Goal: Task Accomplishment & Management: Use online tool/utility

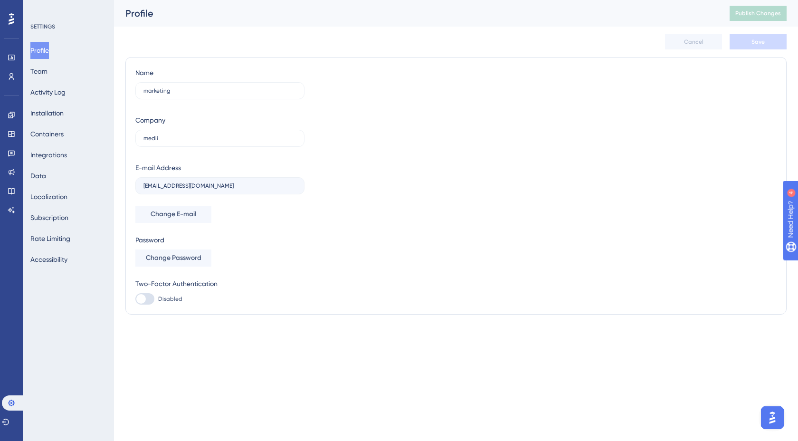
click at [11, 82] on div "✨ Save My Spot!✨" at bounding box center [400, 205] width 798 height 441
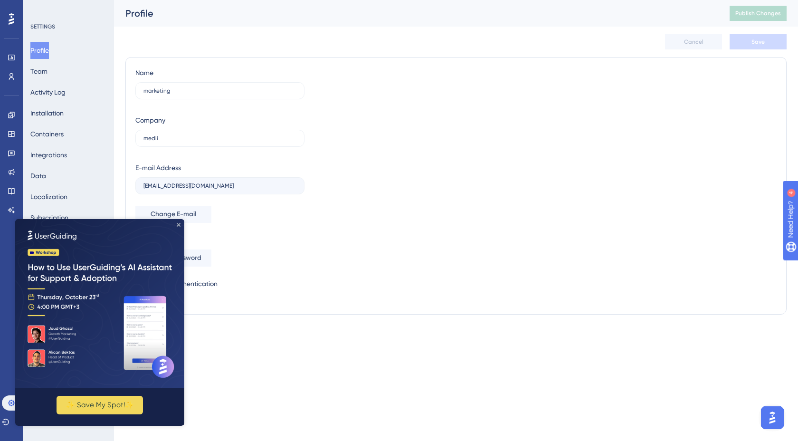
click at [177, 226] on icon "Close Preview" at bounding box center [179, 225] width 4 height 4
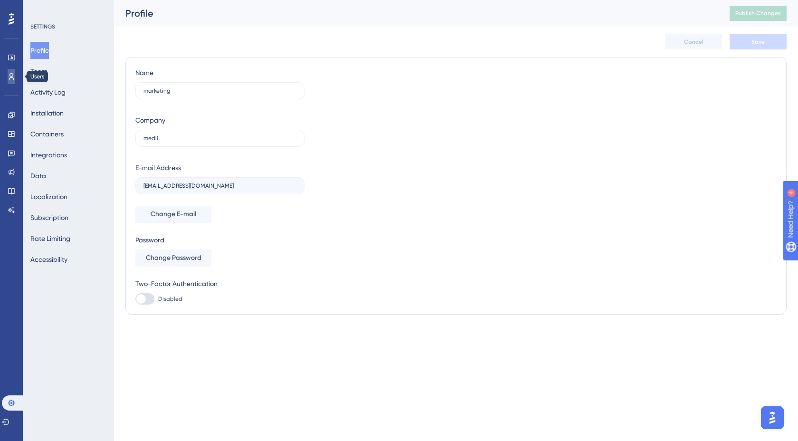
click at [14, 74] on icon at bounding box center [12, 77] width 8 height 8
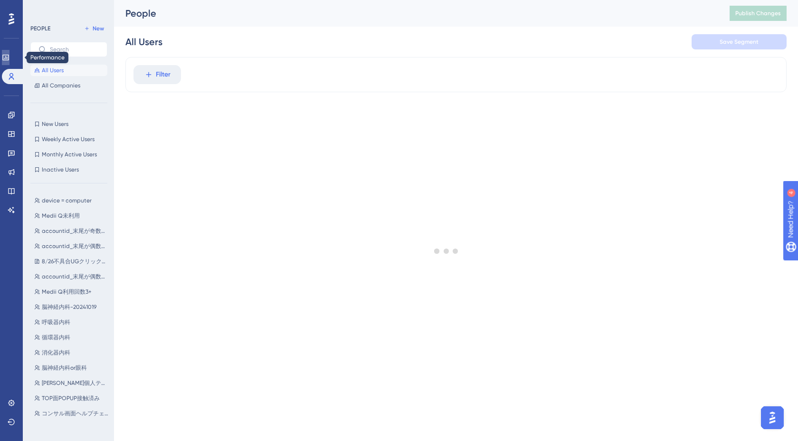
click at [9, 53] on link at bounding box center [6, 57] width 8 height 15
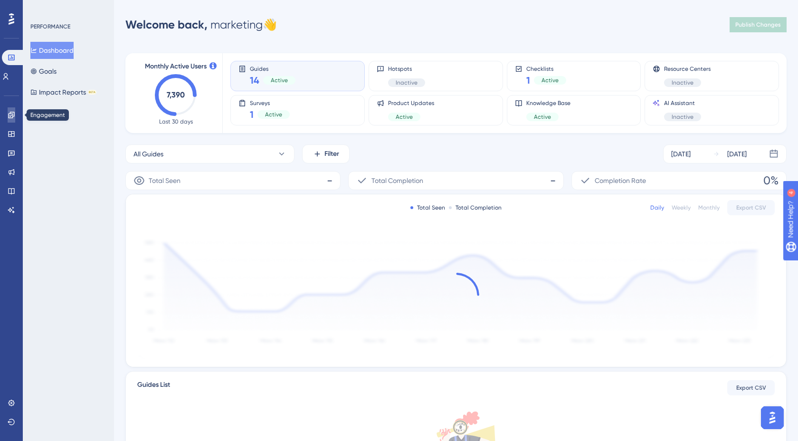
click at [9, 119] on link at bounding box center [12, 114] width 8 height 15
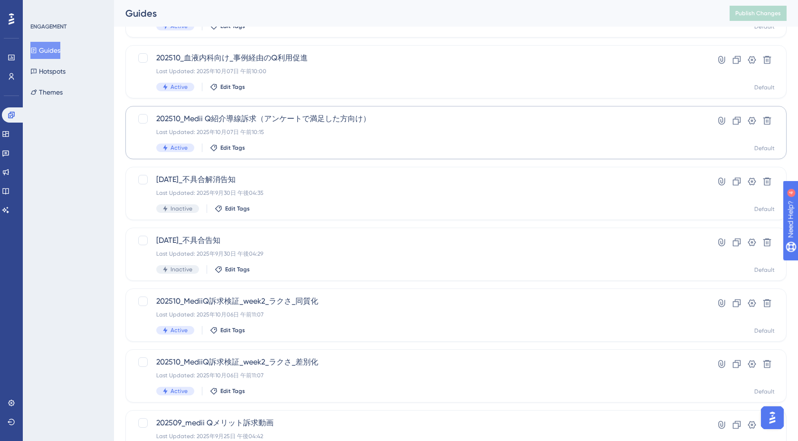
scroll to position [296, 0]
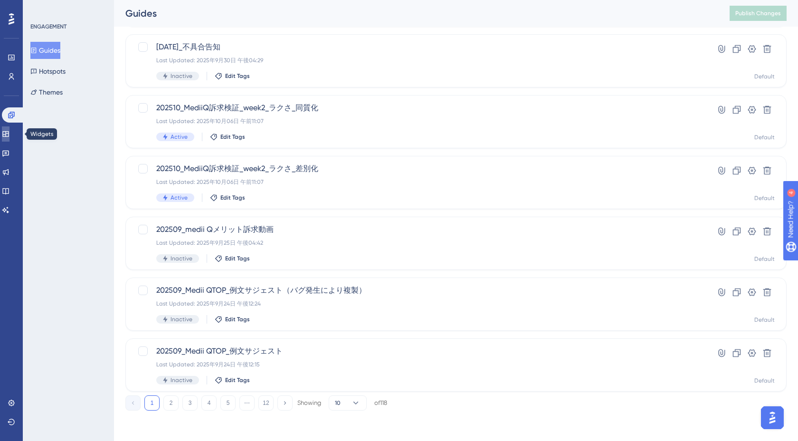
click at [9, 131] on icon at bounding box center [6, 134] width 8 height 8
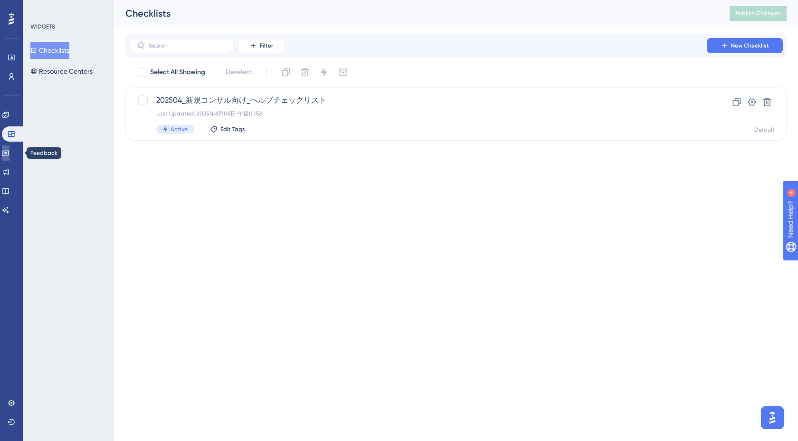
click at [9, 154] on icon at bounding box center [5, 154] width 7 height 6
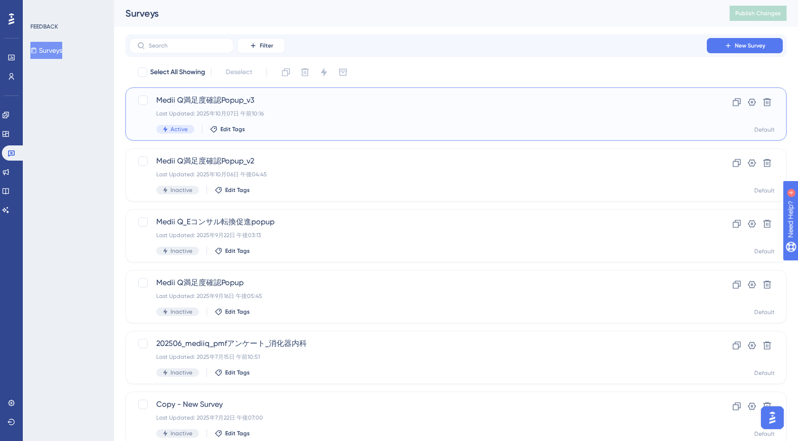
click at [334, 106] on div "Medii Q満足度確認Popup_v3 Last Updated: 2025年10月07日 午前10:16 Active Edit Tags" at bounding box center [417, 114] width 523 height 39
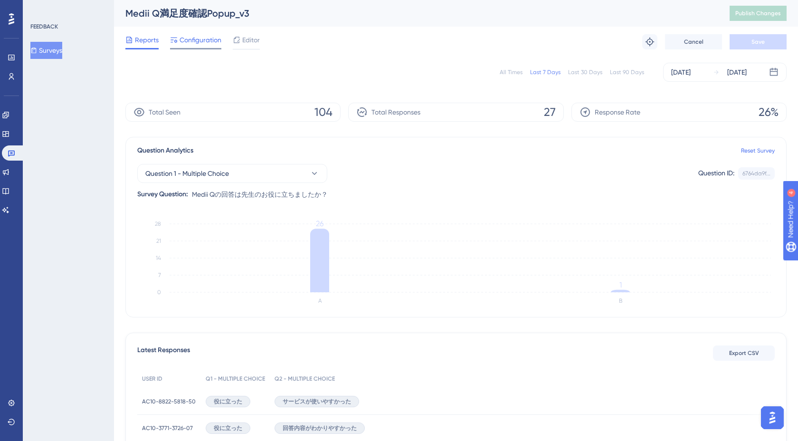
click at [198, 41] on span "Configuration" at bounding box center [201, 39] width 42 height 11
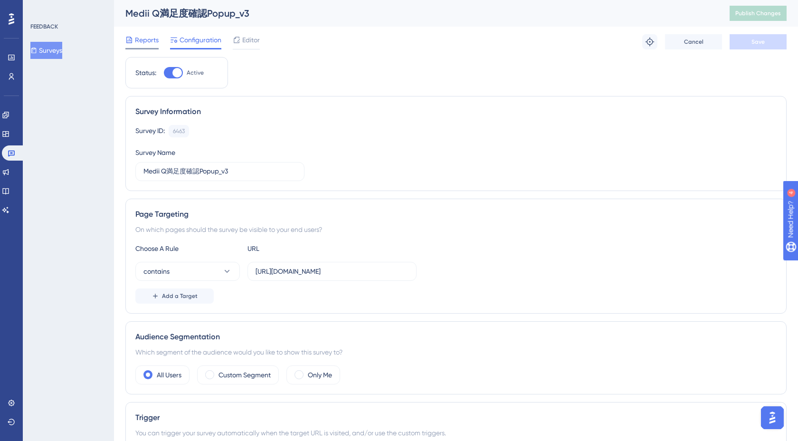
click at [142, 43] on span "Reports" at bounding box center [147, 39] width 24 height 11
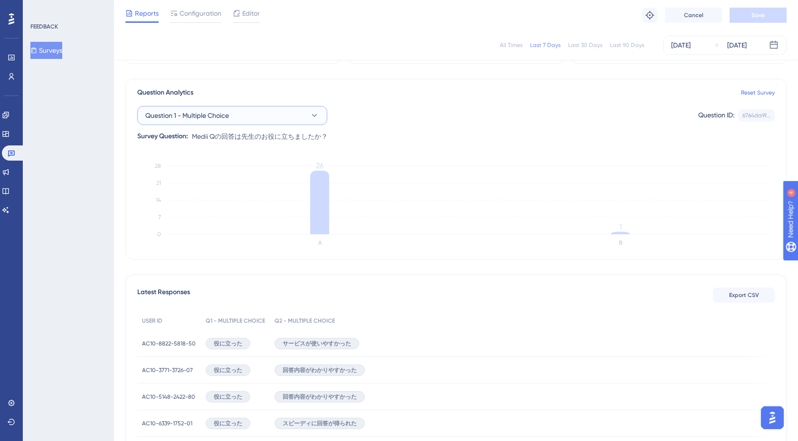
click at [226, 112] on span "Question 1 - Multiple Choice" at bounding box center [187, 115] width 84 height 11
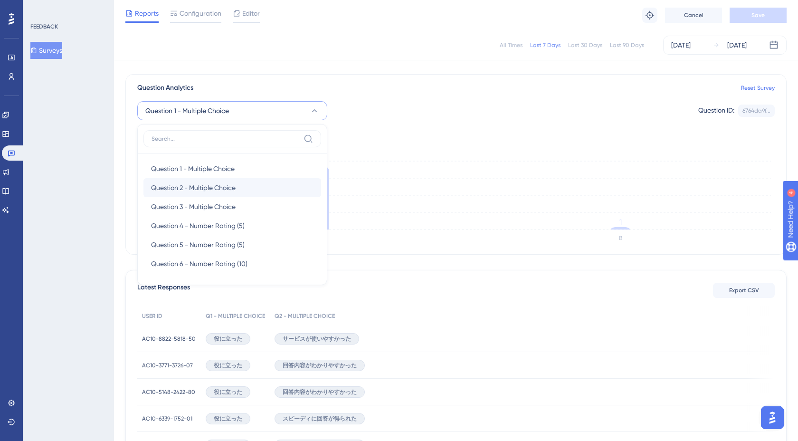
scroll to position [82, 0]
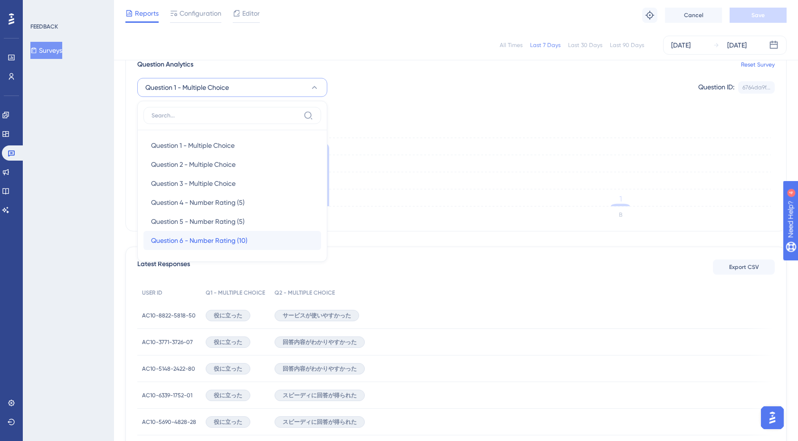
click at [202, 242] on span "Question 6 - Number Rating (10)" at bounding box center [199, 240] width 96 height 11
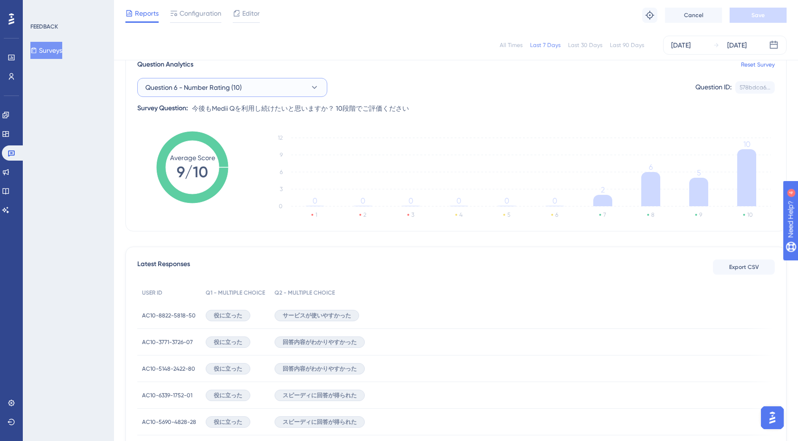
click at [236, 91] on span "Question 6 - Number Rating (10)" at bounding box center [193, 87] width 96 height 11
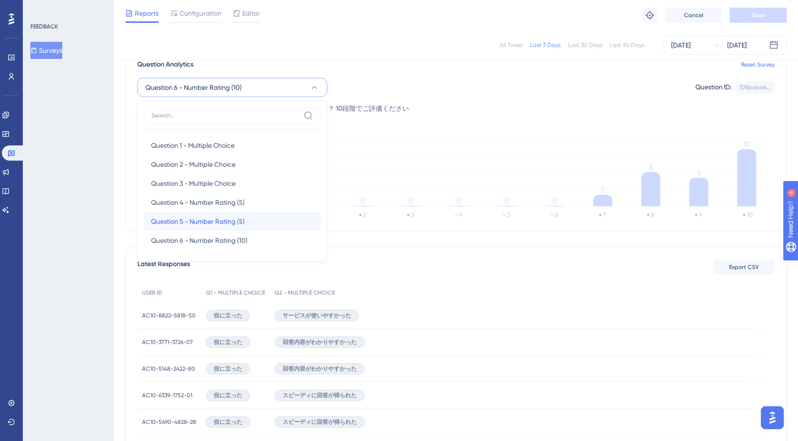
click at [214, 220] on span "Question 5 - Number Rating (5)" at bounding box center [198, 221] width 94 height 11
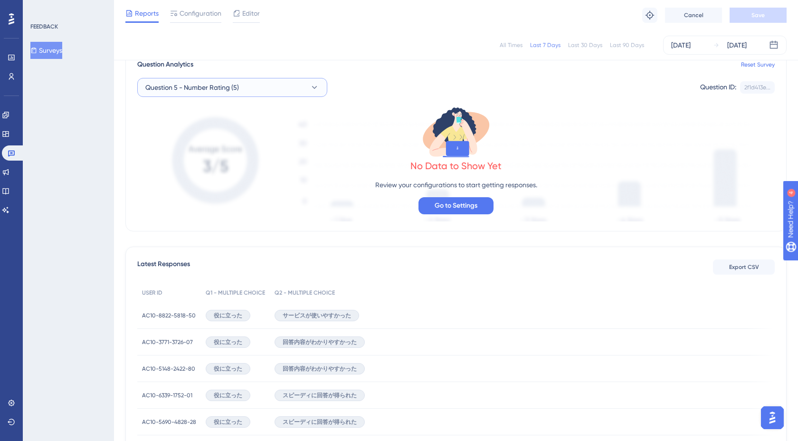
click at [234, 89] on span "Question 5 - Number Rating (5)" at bounding box center [192, 87] width 94 height 11
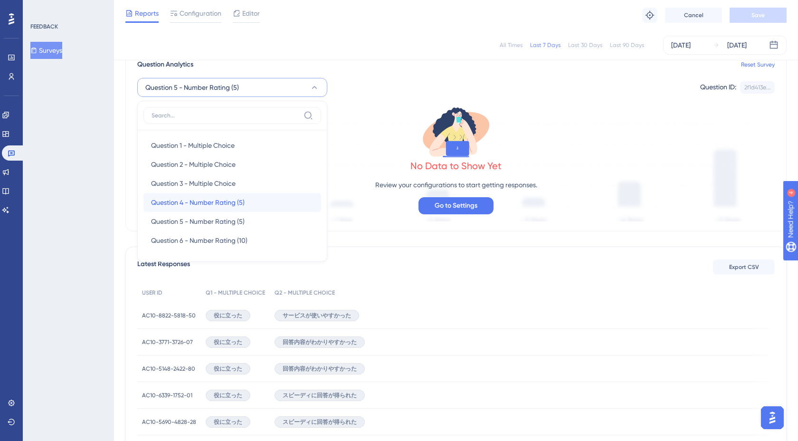
click at [200, 201] on span "Question 4 - Number Rating (5)" at bounding box center [198, 202] width 94 height 11
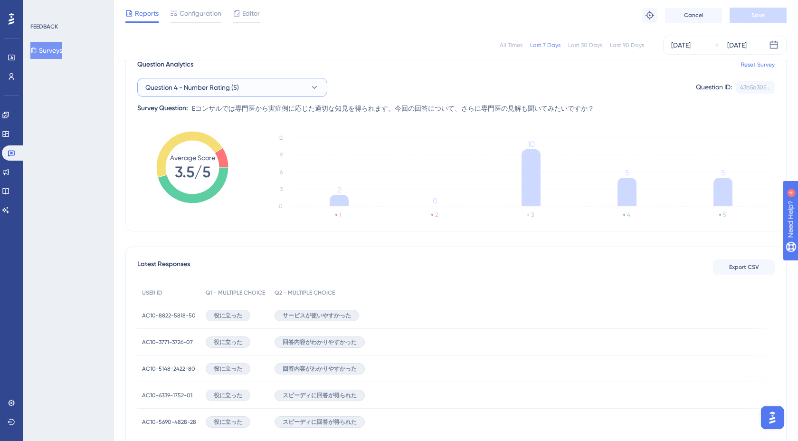
click at [228, 90] on span "Question 4 - Number Rating (5)" at bounding box center [192, 87] width 94 height 11
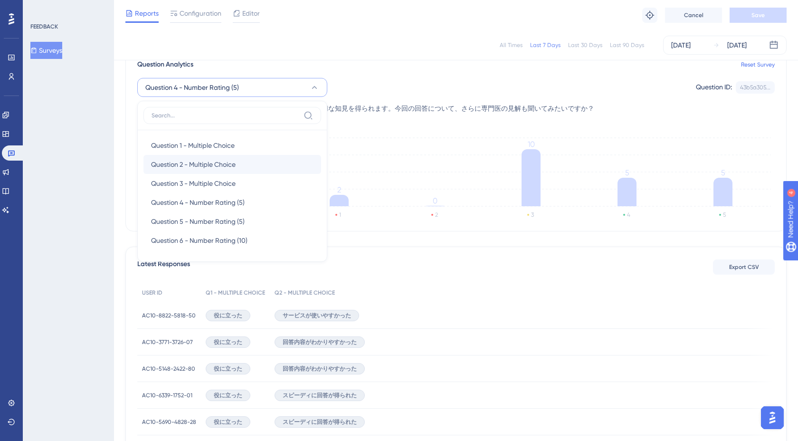
scroll to position [0, 0]
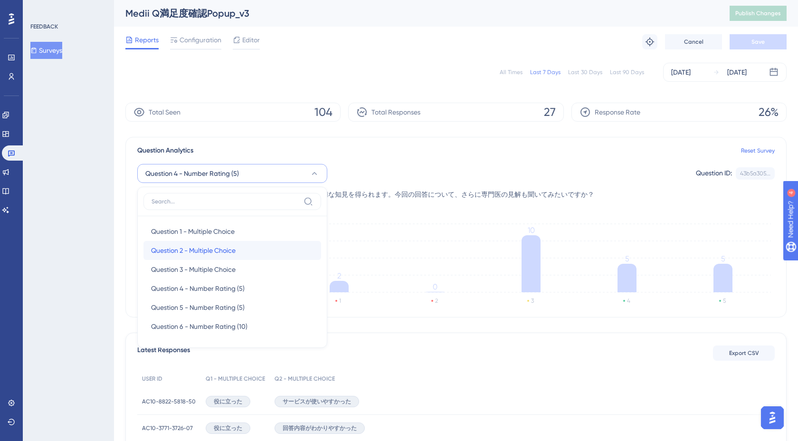
click at [217, 251] on span "Question 2 - Multiple Choice" at bounding box center [193, 250] width 85 height 11
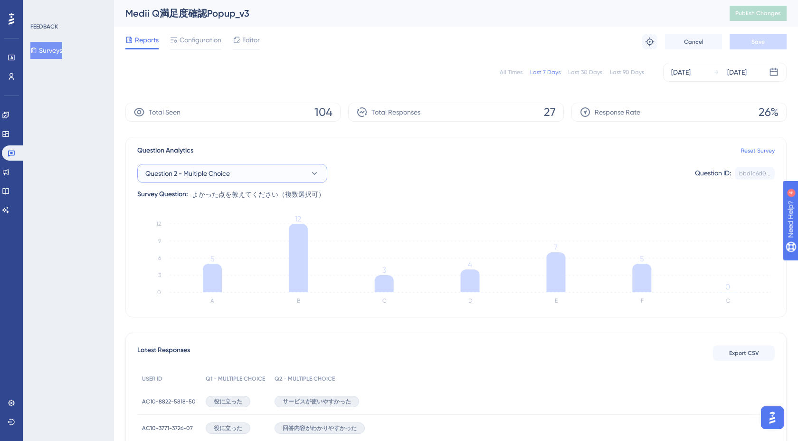
click at [257, 176] on button "Question 2 - Multiple Choice" at bounding box center [232, 173] width 190 height 19
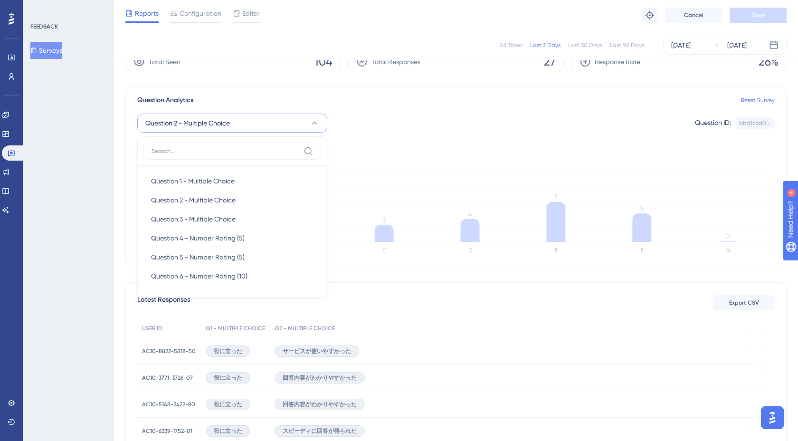
scroll to position [39, 0]
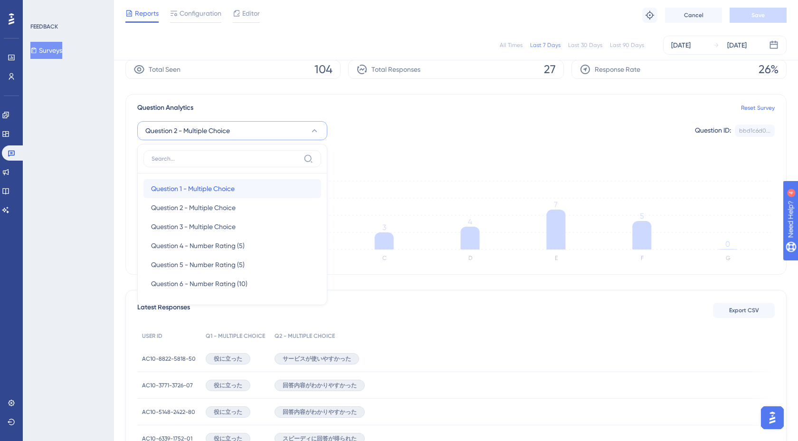
click at [228, 183] on span "Question 1 - Multiple Choice" at bounding box center [193, 188] width 84 height 11
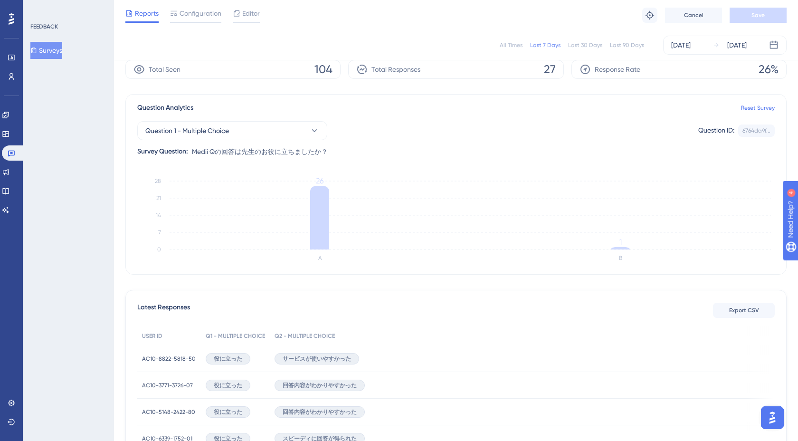
scroll to position [0, 0]
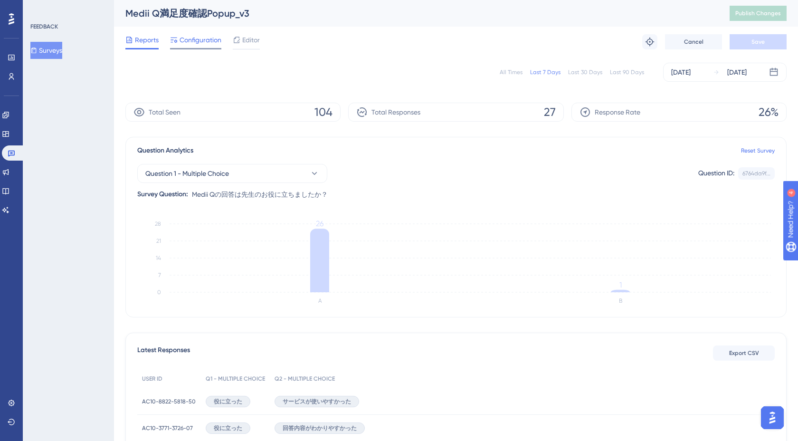
click at [205, 39] on span "Configuration" at bounding box center [201, 39] width 42 height 11
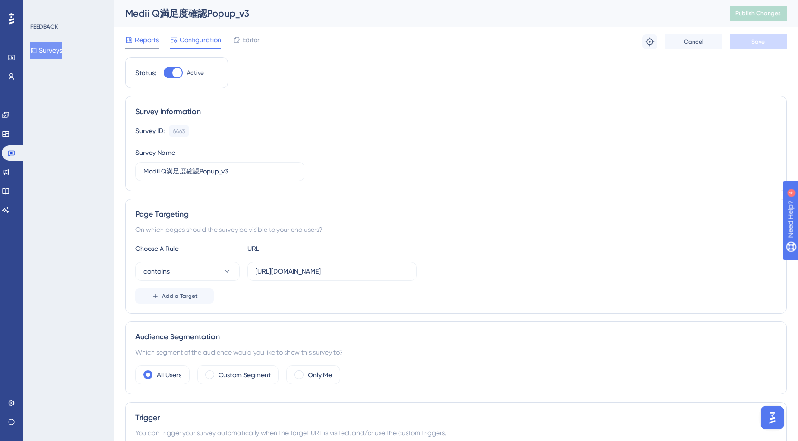
click at [148, 40] on span "Reports" at bounding box center [147, 39] width 24 height 11
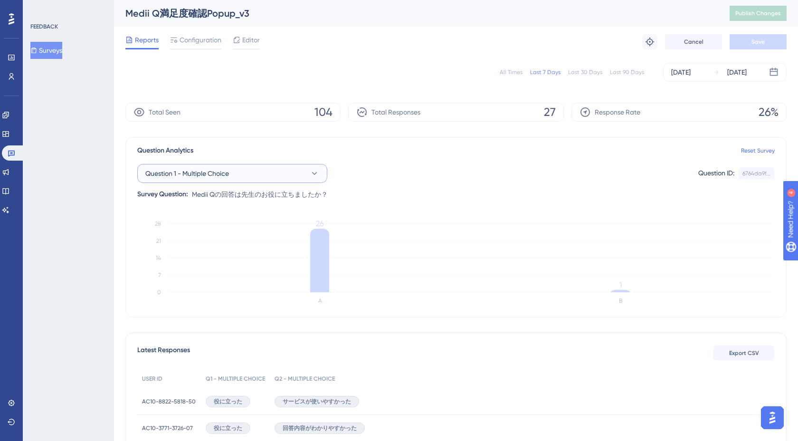
click at [211, 170] on span "Question 1 - Multiple Choice" at bounding box center [187, 173] width 84 height 11
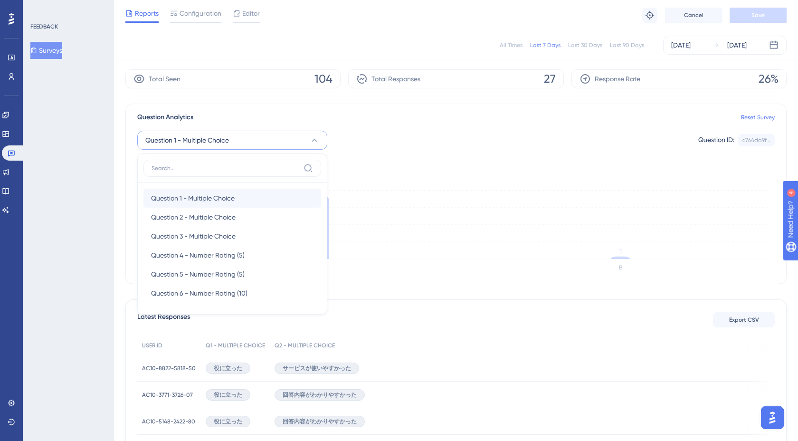
scroll to position [18, 0]
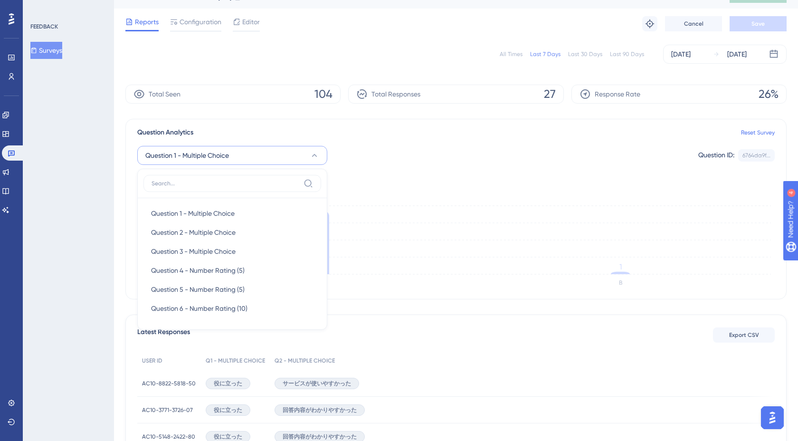
click at [346, 141] on div "Question 1 - Multiple Choice Question 1 - Multiple Choice Question 1 - Multiple…" at bounding box center [455, 160] width 637 height 44
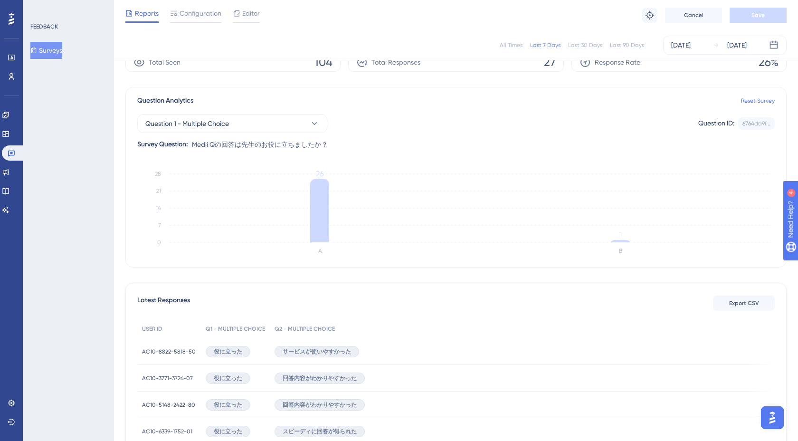
scroll to position [0, 0]
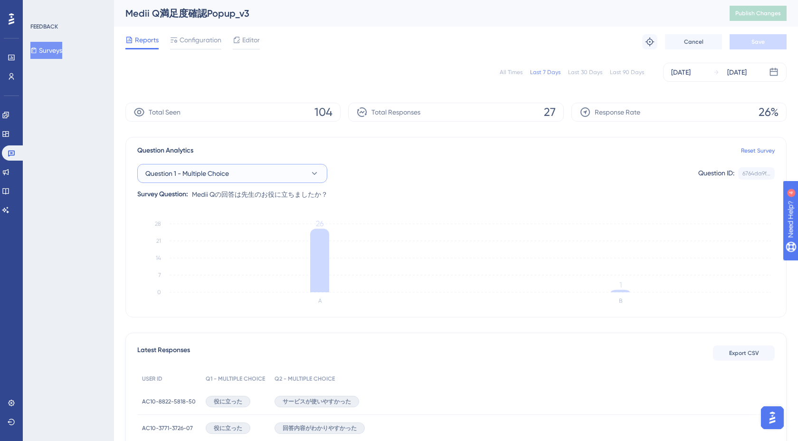
click at [284, 174] on button "Question 1 - Multiple Choice" at bounding box center [232, 173] width 190 height 19
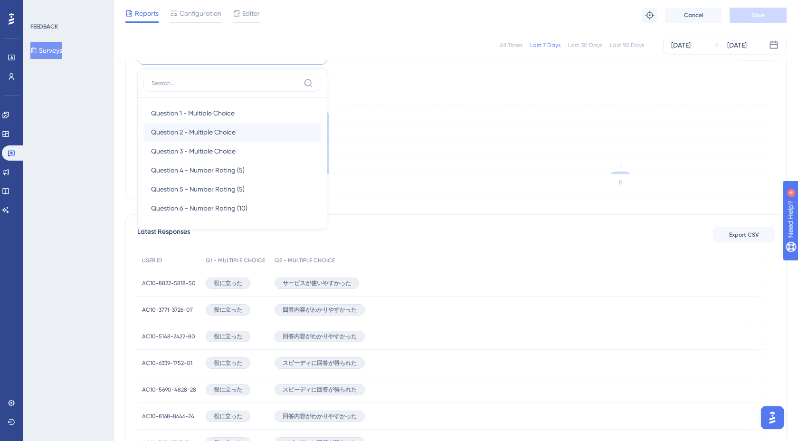
scroll to position [100, 0]
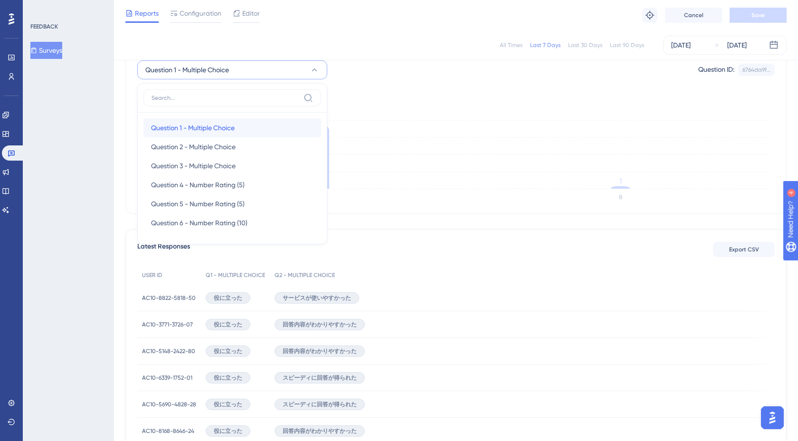
click at [259, 132] on div "Question 1 - Multiple Choice Question 1 - Multiple Choice" at bounding box center [232, 127] width 162 height 19
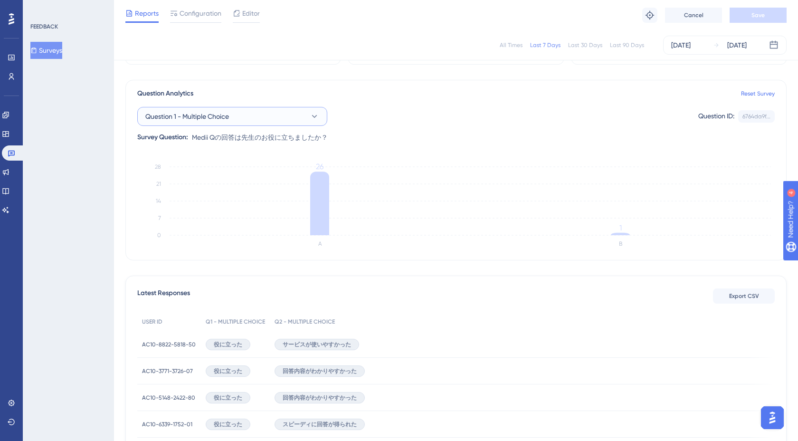
click at [246, 119] on button "Question 1 - Multiple Choice" at bounding box center [232, 116] width 190 height 19
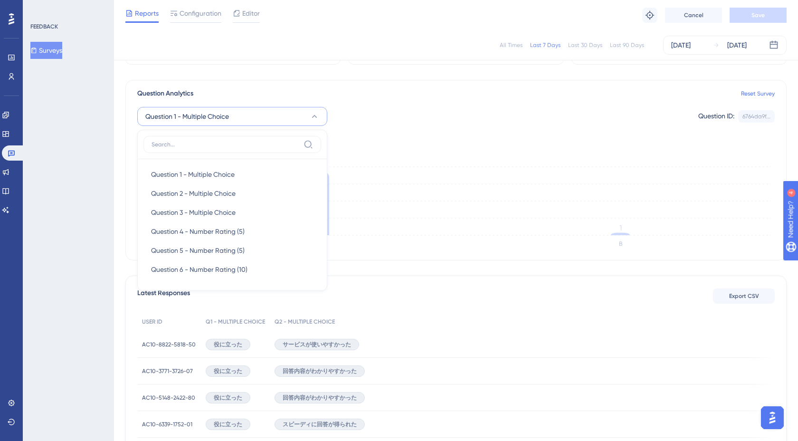
scroll to position [43, 0]
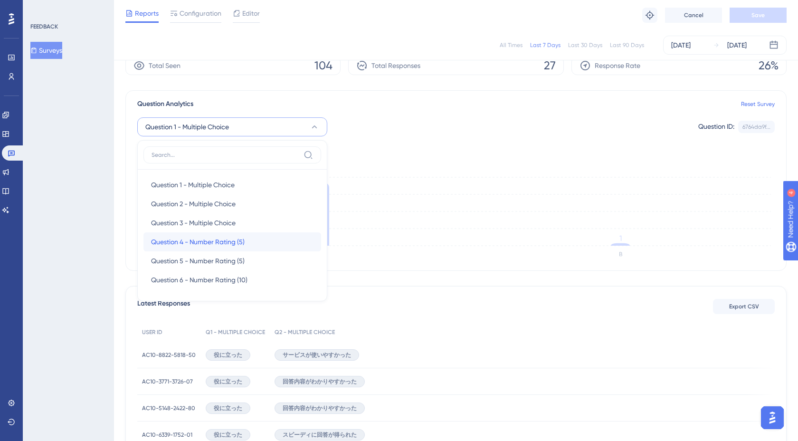
click at [224, 239] on span "Question 4 - Number Rating (5)" at bounding box center [198, 241] width 94 height 11
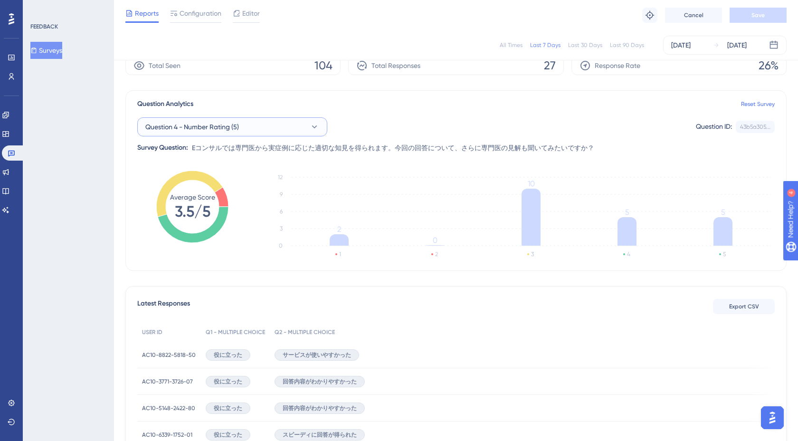
click at [284, 135] on button "Question 4 - Number Rating (5)" at bounding box center [232, 126] width 190 height 19
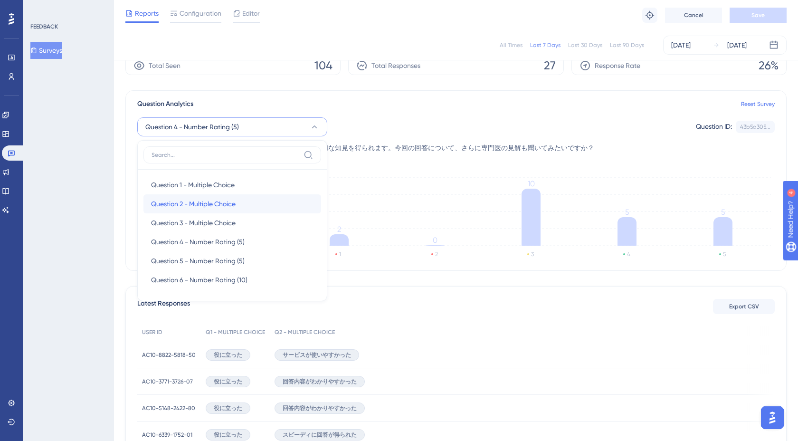
click at [232, 207] on span "Question 2 - Multiple Choice" at bounding box center [193, 203] width 85 height 11
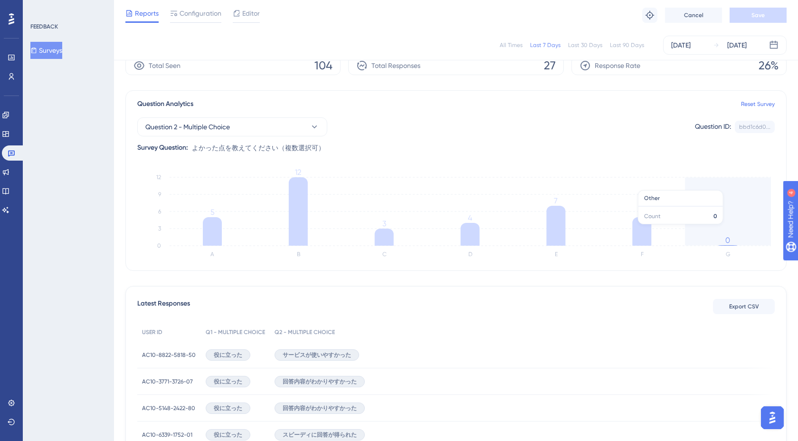
click at [714, 229] on icon "A B C D E F G 0 3 6 9 12 5 12 3 4 7 5 0" at bounding box center [455, 216] width 637 height 95
click at [62, 50] on button "Surveys" at bounding box center [46, 50] width 32 height 17
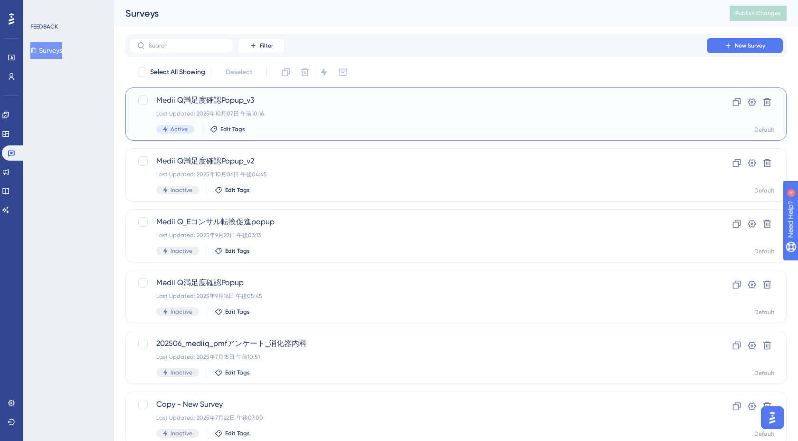
click at [359, 114] on div "Last Updated: 2025年10月07日 午前10:16" at bounding box center [417, 114] width 523 height 8
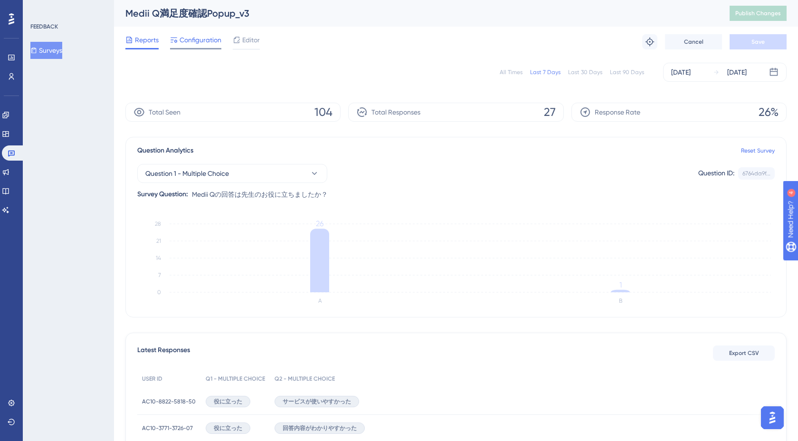
click at [215, 35] on span "Configuration" at bounding box center [201, 39] width 42 height 11
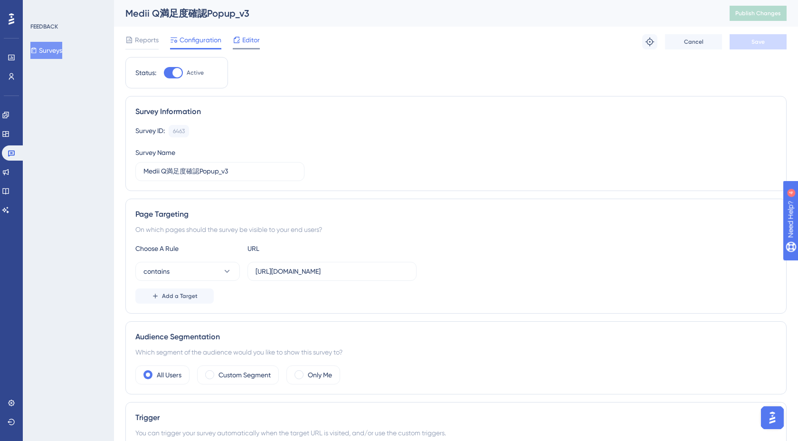
click at [241, 40] on div "Editor" at bounding box center [246, 39] width 27 height 11
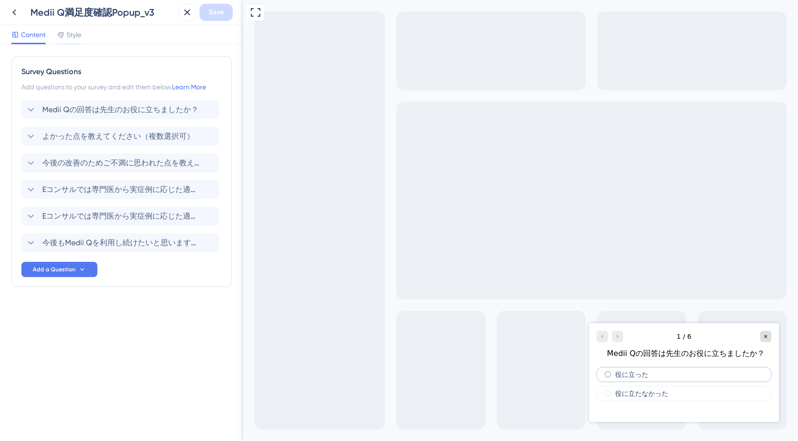
click at [614, 372] on div "役に立った" at bounding box center [683, 374] width 175 height 15
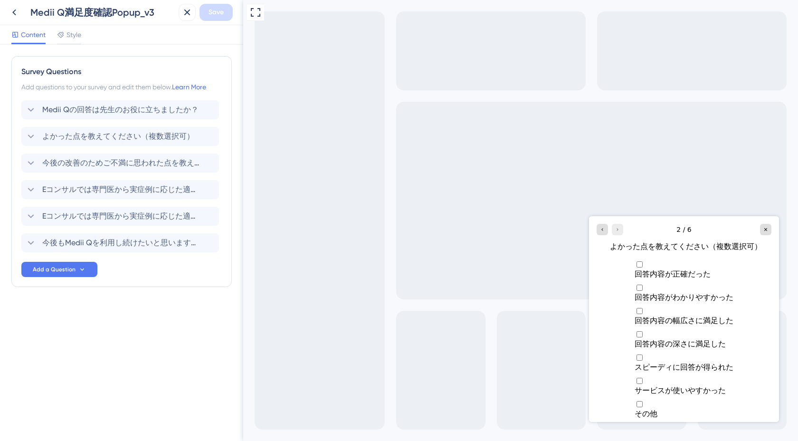
click at [634, 409] on span "その他" at bounding box center [645, 413] width 23 height 9
checkbox input "true"
click at [634, 269] on span "回答内容が正確だった" at bounding box center [672, 273] width 76 height 9
checkbox input "true"
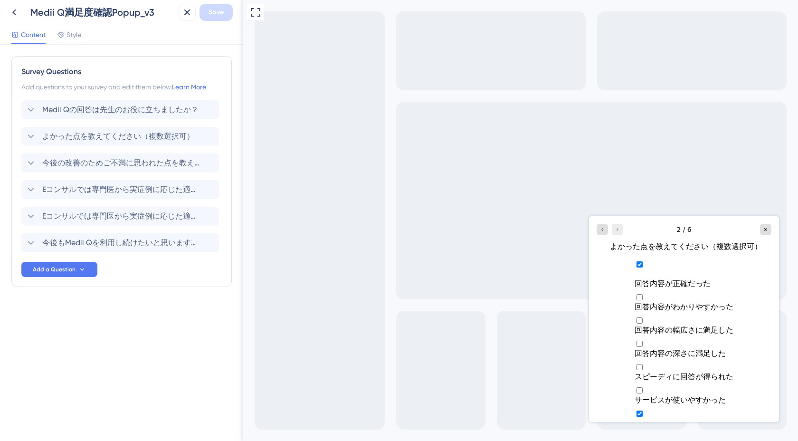
click at [634, 409] on label "Multiple choices rating" at bounding box center [683, 423] width 99 height 29
checkbox input "false"
click at [603, 227] on icon "Go to Question 1" at bounding box center [602, 230] width 6 height 6
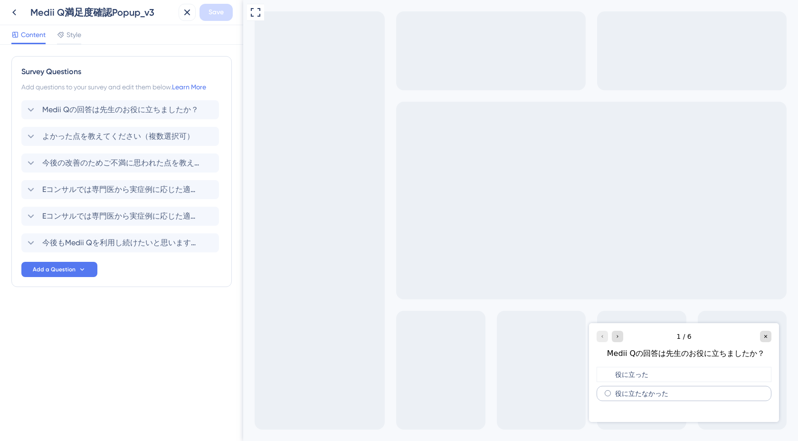
click at [639, 389] on div "役に立たなかった" at bounding box center [683, 393] width 175 height 15
click at [620, 333] on div "Go to Question 2" at bounding box center [617, 336] width 11 height 11
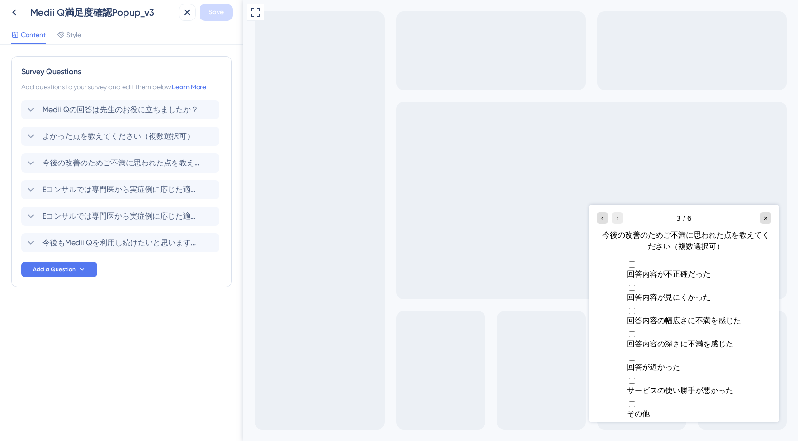
click at [627, 409] on span "その他" at bounding box center [638, 413] width 23 height 9
checkbox input "true"
click at [617, 217] on div at bounding box center [609, 217] width 27 height 11
click at [9, 19] on button at bounding box center [14, 12] width 17 height 17
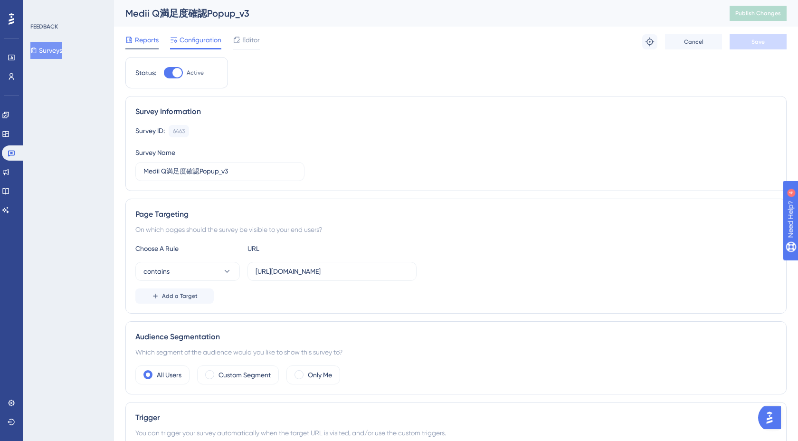
click at [156, 35] on span "Reports" at bounding box center [147, 39] width 24 height 11
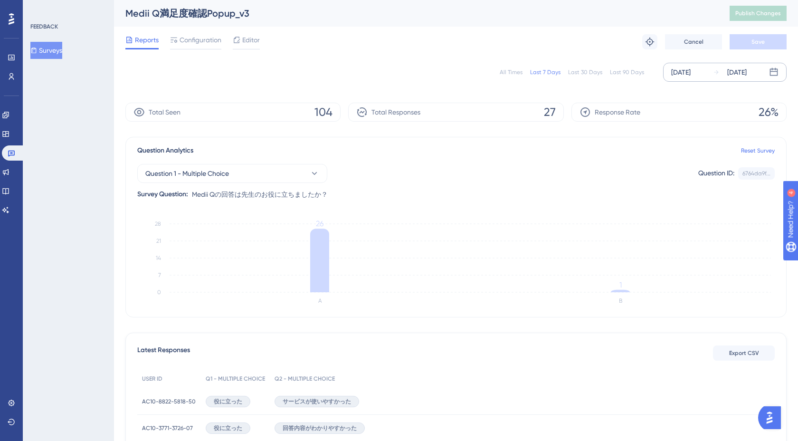
click at [690, 72] on div "[DATE]" at bounding box center [680, 71] width 19 height 11
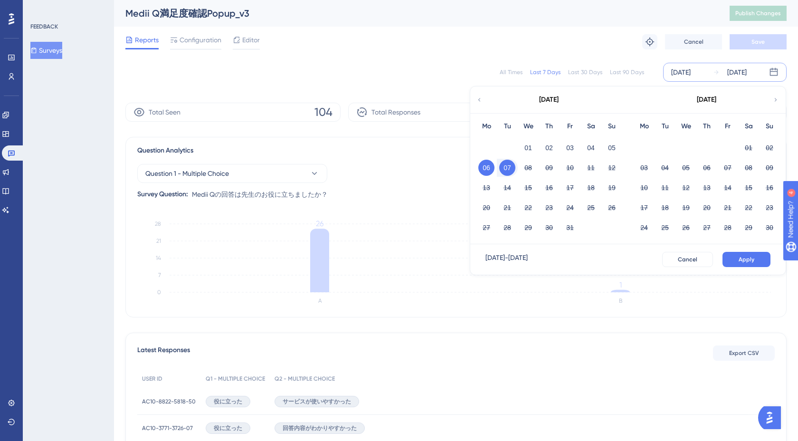
click at [480, 101] on icon at bounding box center [479, 99] width 2 height 3
click at [642, 148] on button "01" at bounding box center [644, 148] width 16 height 16
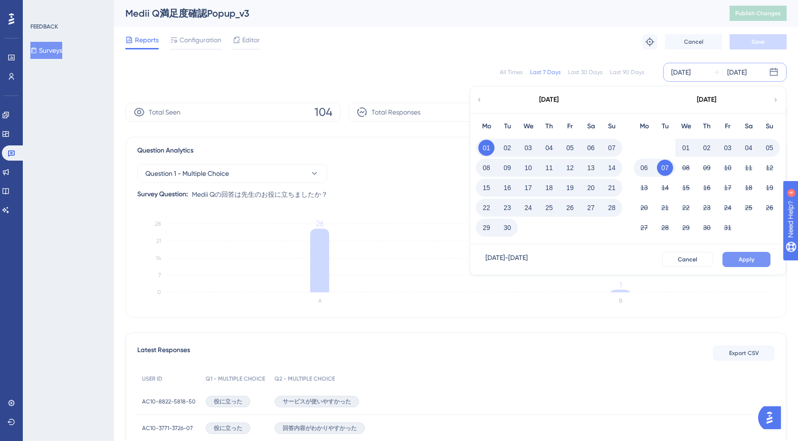
click at [735, 256] on button "Apply" at bounding box center [746, 259] width 48 height 15
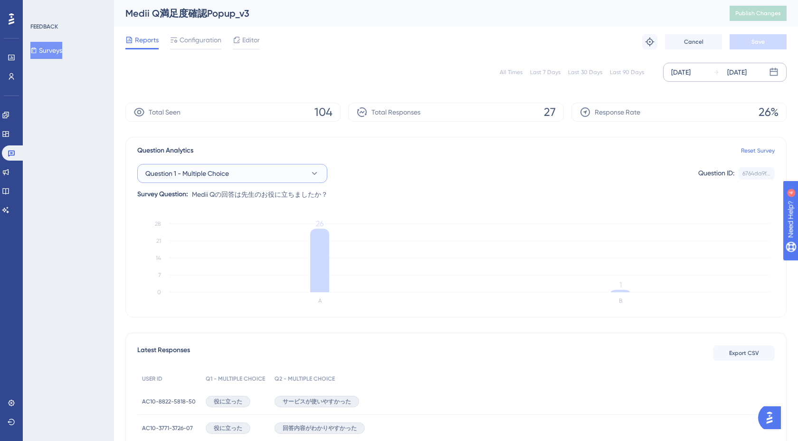
click at [282, 168] on button "Question 1 - Multiple Choice" at bounding box center [232, 173] width 190 height 19
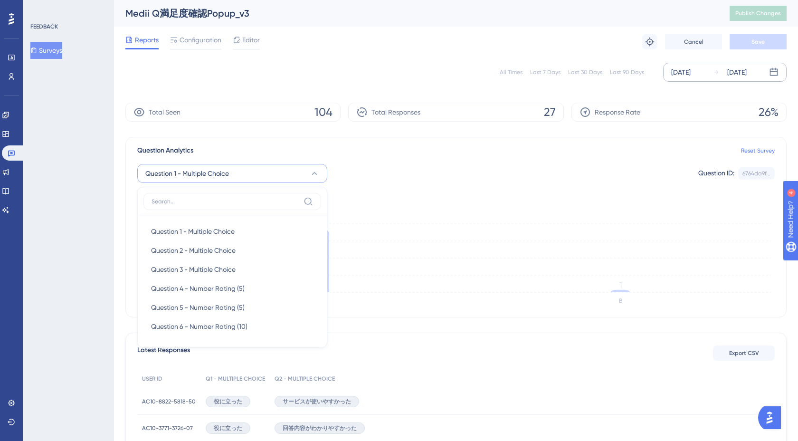
scroll to position [47, 0]
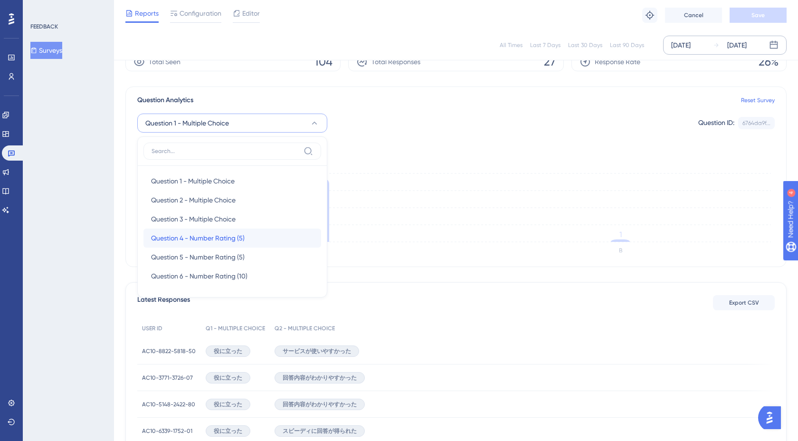
click at [234, 237] on span "Question 4 - Number Rating (5)" at bounding box center [198, 237] width 94 height 11
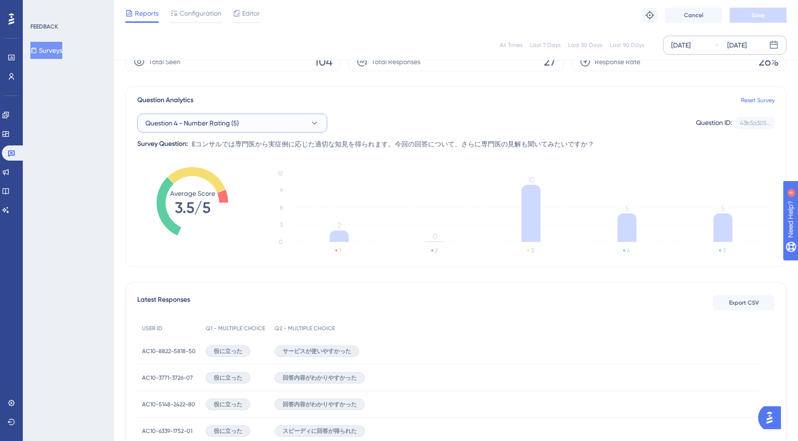
click at [263, 126] on button "Question 4 - Number Rating (5)" at bounding box center [232, 122] width 190 height 19
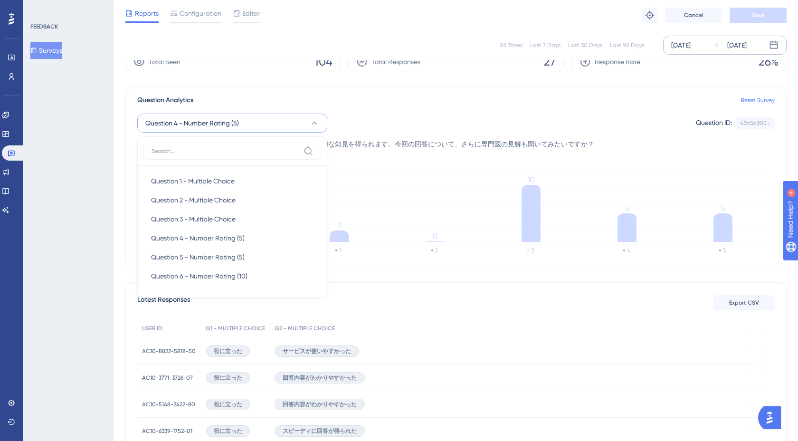
scroll to position [43, 0]
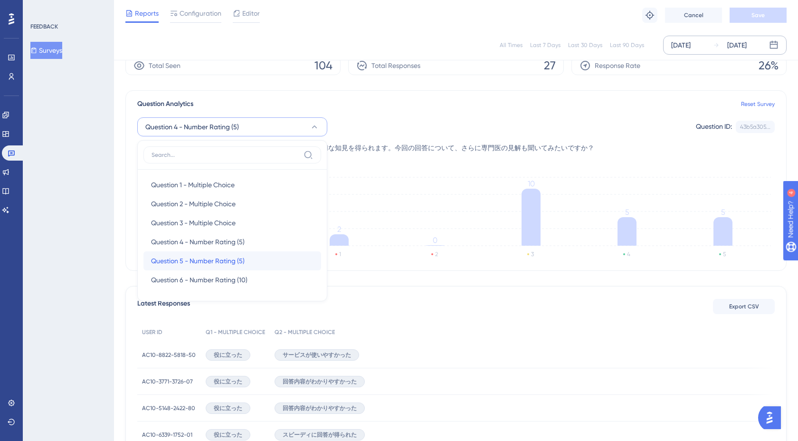
click at [218, 258] on span "Question 5 - Number Rating (5)" at bounding box center [198, 260] width 94 height 11
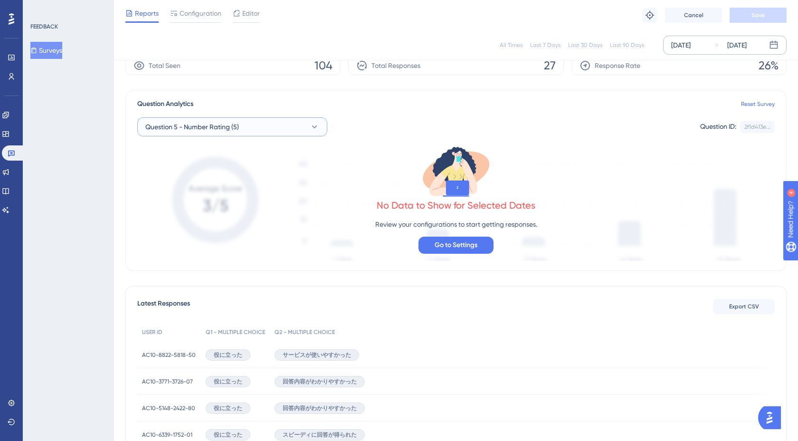
click at [246, 120] on button "Question 5 - Number Rating (5)" at bounding box center [232, 126] width 190 height 19
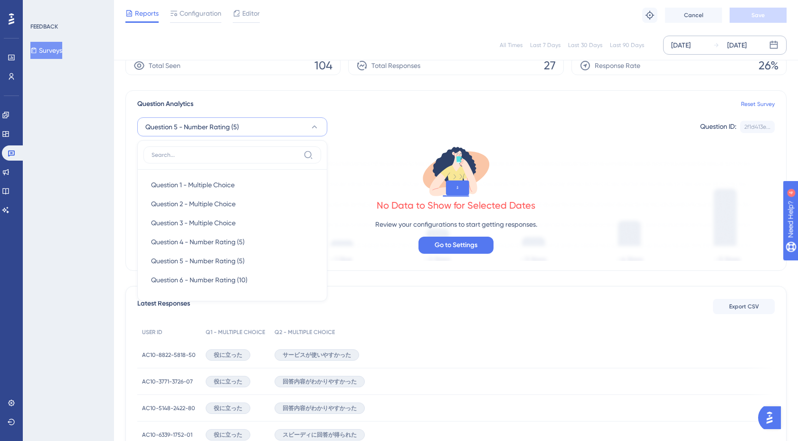
scroll to position [41, 0]
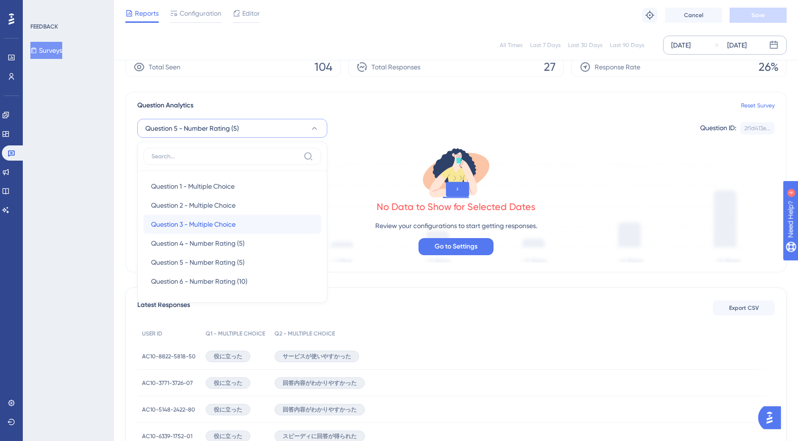
click at [201, 218] on span "Question 3 - Multiple Choice" at bounding box center [193, 223] width 85 height 11
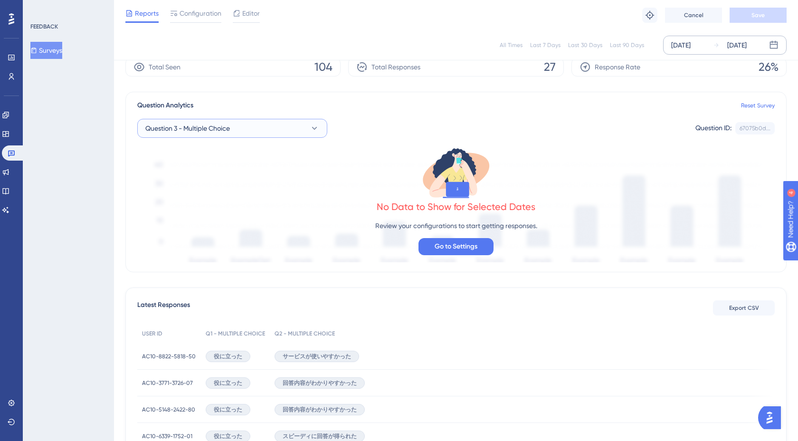
click at [226, 126] on span "Question 3 - Multiple Choice" at bounding box center [187, 128] width 85 height 11
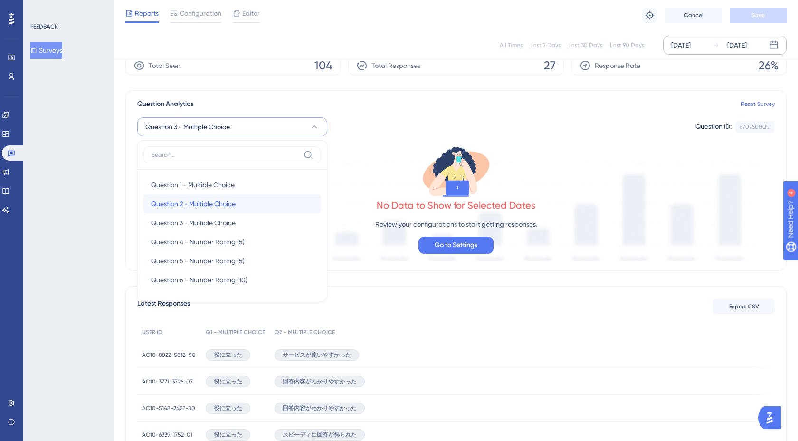
click at [214, 203] on span "Question 2 - Multiple Choice" at bounding box center [193, 203] width 85 height 11
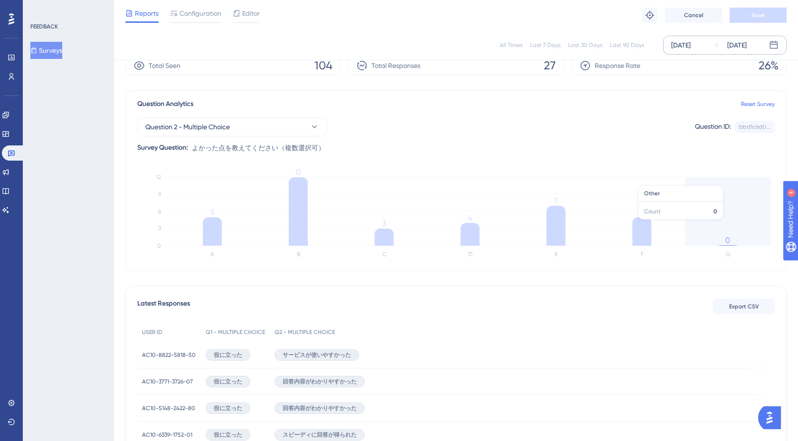
click at [740, 224] on icon "A B C D E F G 0 3 6 9 12 5 12 3 4 7 5 0" at bounding box center [455, 216] width 637 height 95
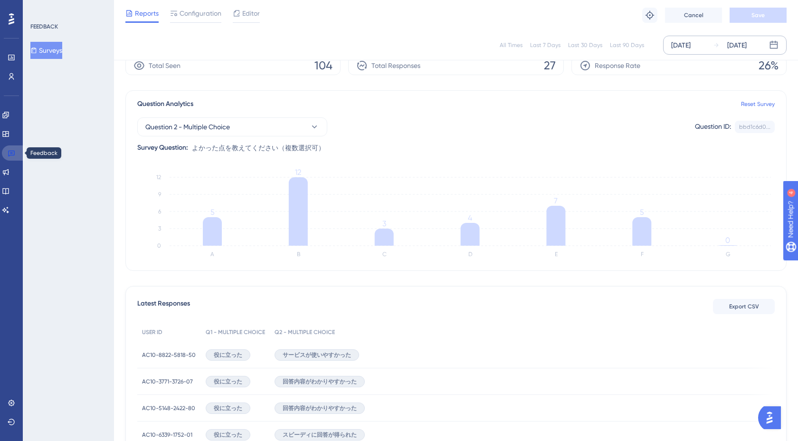
click at [18, 156] on link at bounding box center [13, 152] width 23 height 15
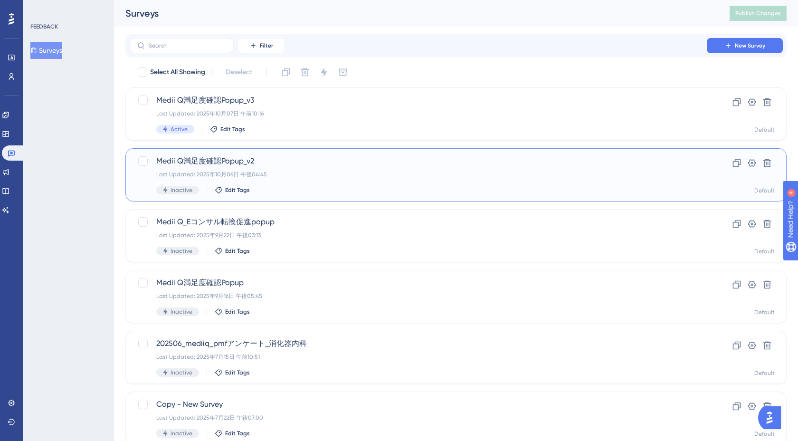
click at [283, 177] on div "Last Updated: 2025年10月06日 午後04:45" at bounding box center [417, 174] width 523 height 8
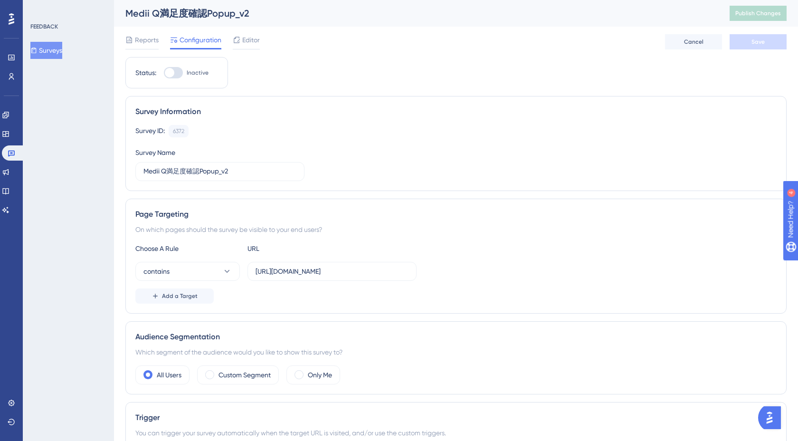
click at [160, 35] on div "Reports Configuration Editor" at bounding box center [192, 41] width 134 height 15
click at [157, 36] on span "Reports" at bounding box center [147, 39] width 24 height 11
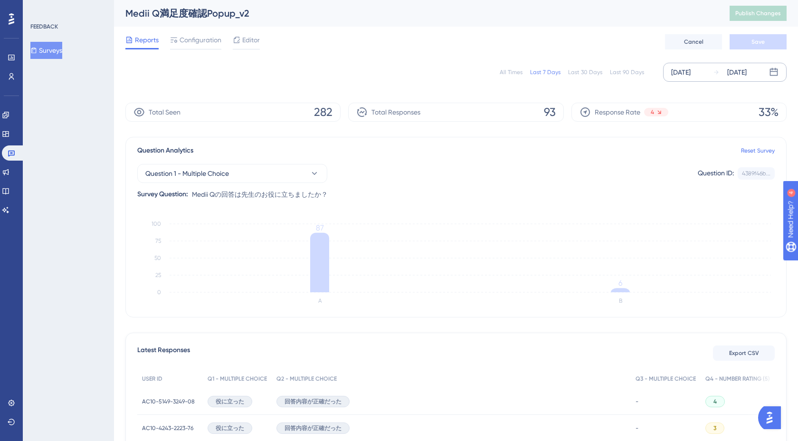
click at [681, 75] on div "[DATE]" at bounding box center [680, 71] width 19 height 11
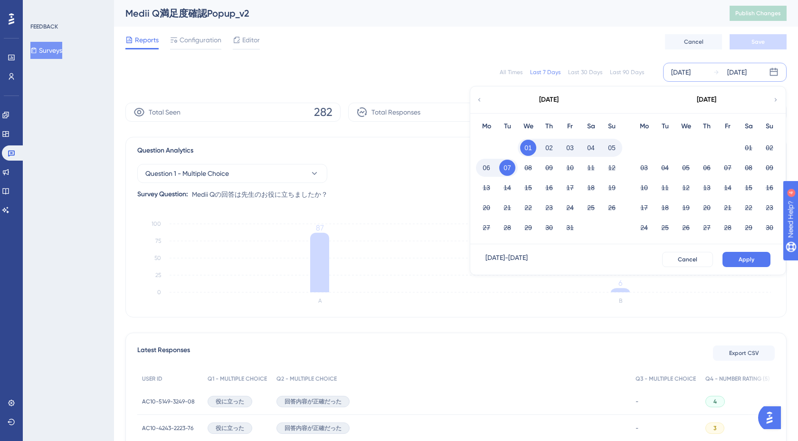
click at [477, 99] on icon at bounding box center [479, 99] width 7 height 9
click at [573, 146] on button "01" at bounding box center [570, 148] width 16 height 16
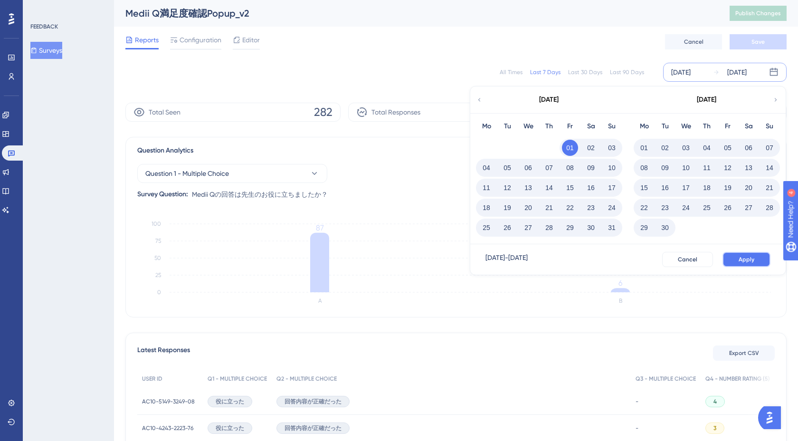
click at [739, 255] on button "Apply" at bounding box center [746, 259] width 48 height 15
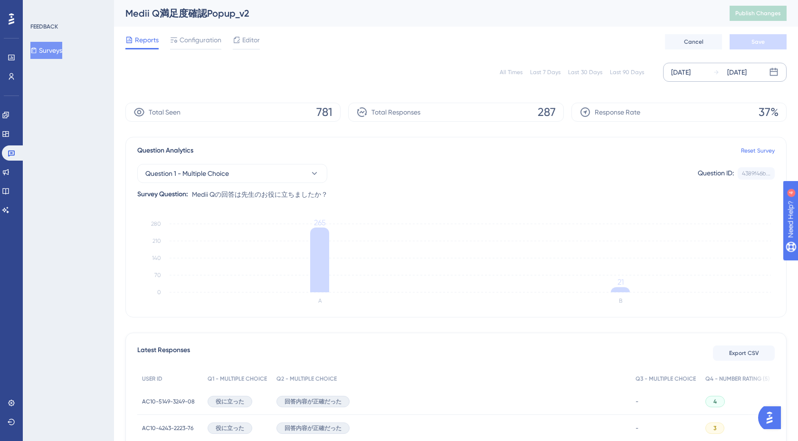
click at [226, 183] on div "Question 1 - Multiple Choice Question ID: 4389f46b... Copy Survey Question: Med…" at bounding box center [455, 178] width 637 height 44
click at [225, 178] on span "Question 1 - Multiple Choice" at bounding box center [187, 173] width 84 height 11
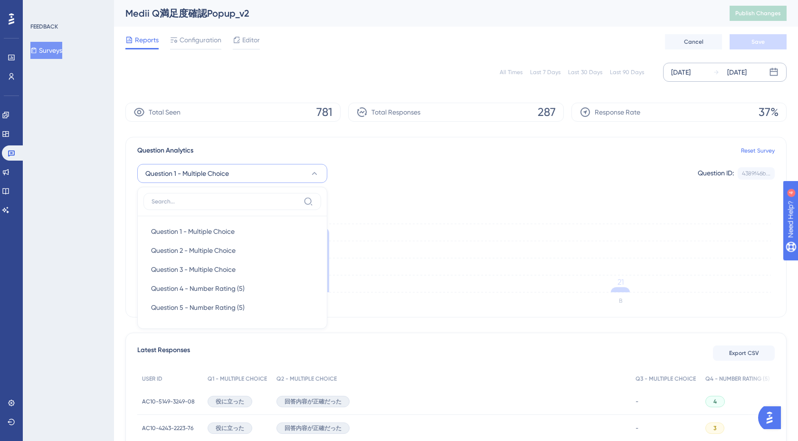
scroll to position [36, 0]
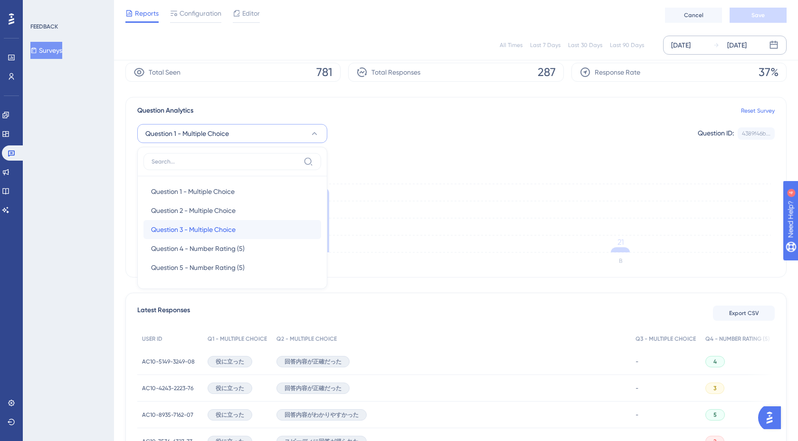
click at [208, 230] on span "Question 3 - Multiple Choice" at bounding box center [193, 229] width 85 height 11
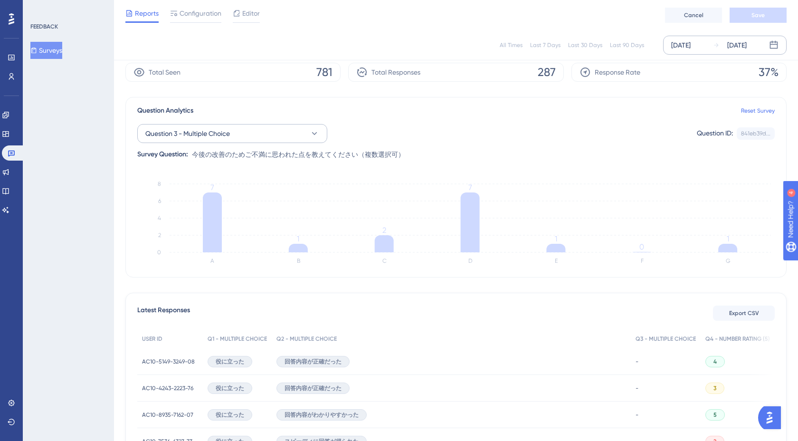
scroll to position [35, 0]
click at [737, 235] on icon "A B C D E F G 0 2 4 6 8 7 1 2 7 1 0 1" at bounding box center [455, 223] width 637 height 95
click at [728, 248] on icon at bounding box center [727, 249] width 19 height 9
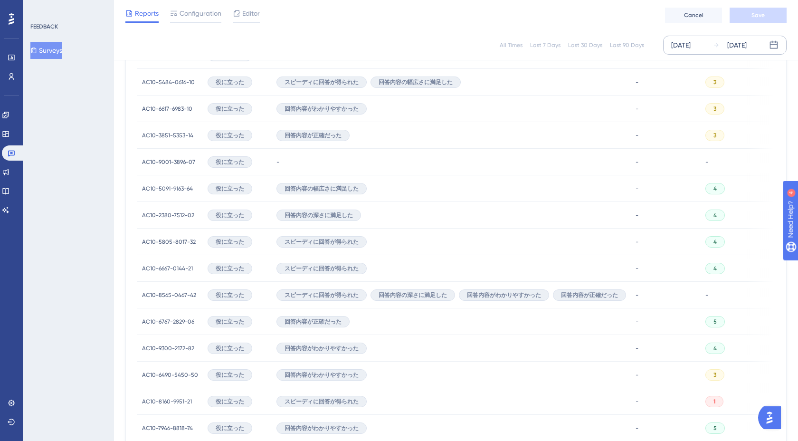
scroll to position [570, 0]
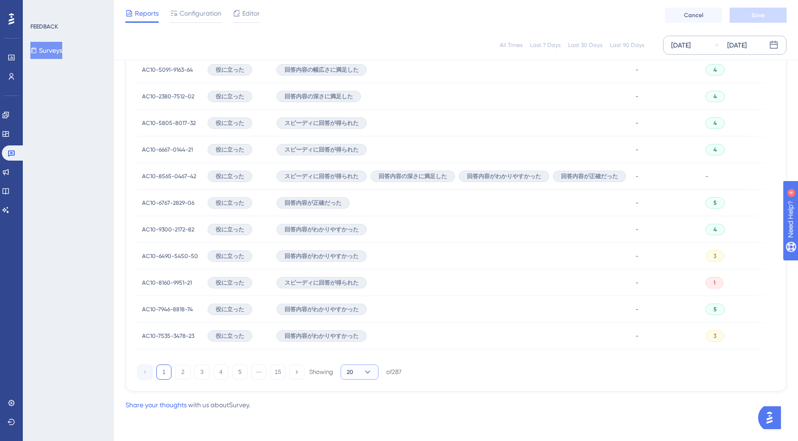
click at [373, 369] on button "20" at bounding box center [359, 371] width 38 height 15
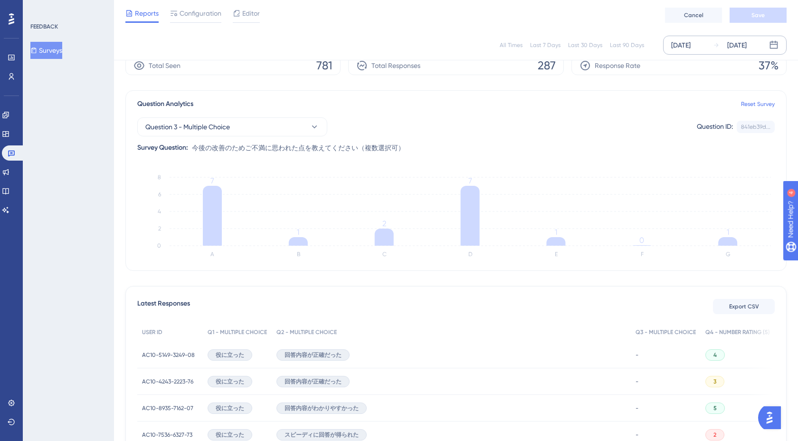
scroll to position [0, 0]
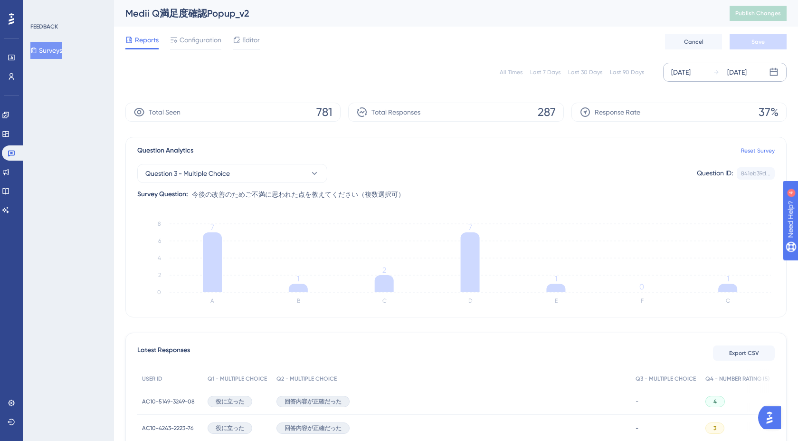
click at [288, 161] on div "Question 3 - Multiple Choice Question ID: 841eb39d... Copy Survey Question: 今後の…" at bounding box center [455, 178] width 637 height 44
click at [308, 173] on button "Question 3 - Multiple Choice" at bounding box center [232, 173] width 190 height 19
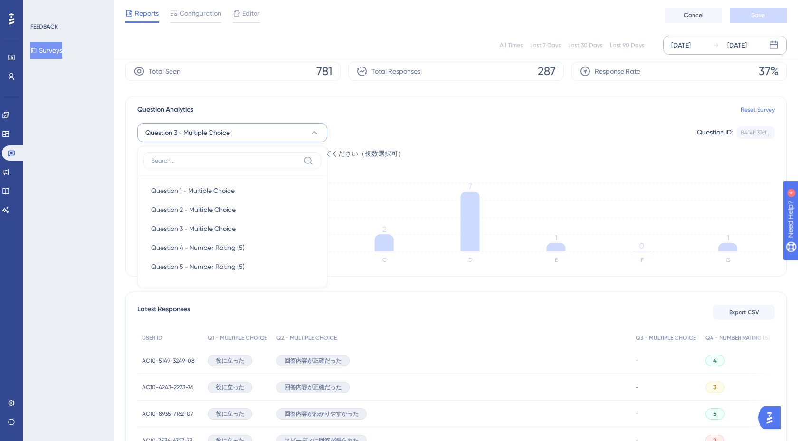
click at [383, 173] on div "Question Analytics Reset Survey Question 3 - Multiple Choice Question 1 - Multi…" at bounding box center [455, 186] width 661 height 180
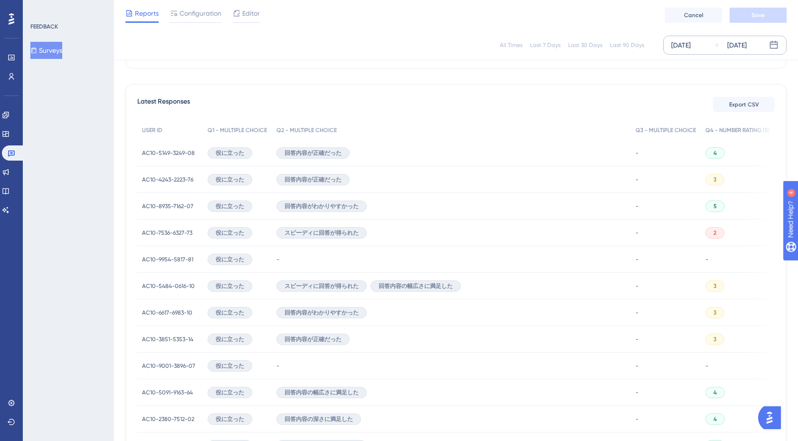
scroll to position [559, 0]
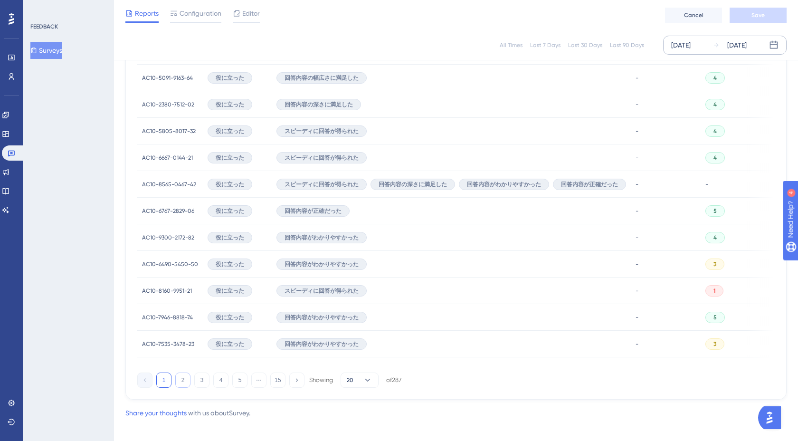
click at [185, 383] on button "2" at bounding box center [182, 379] width 15 height 15
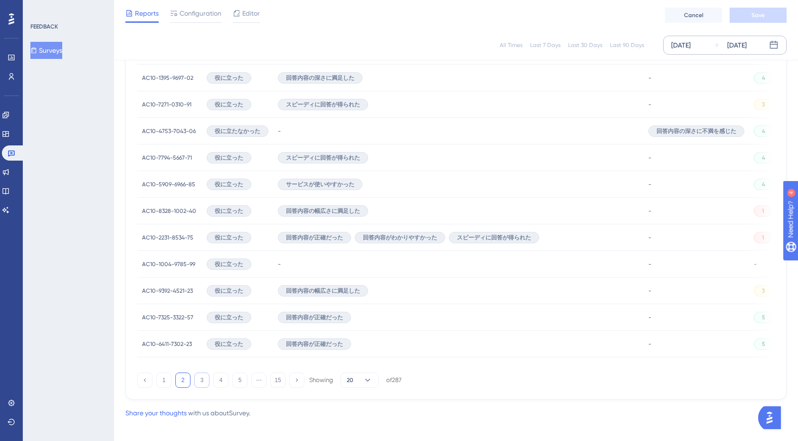
click at [202, 386] on button "3" at bounding box center [201, 379] width 15 height 15
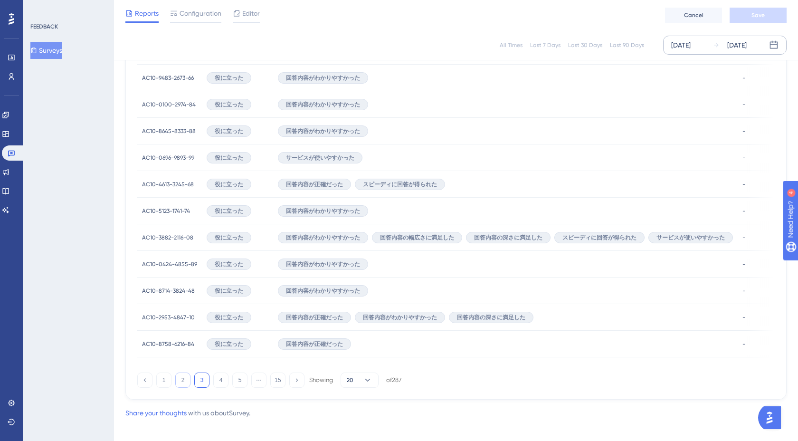
click at [186, 380] on button "2" at bounding box center [182, 379] width 15 height 15
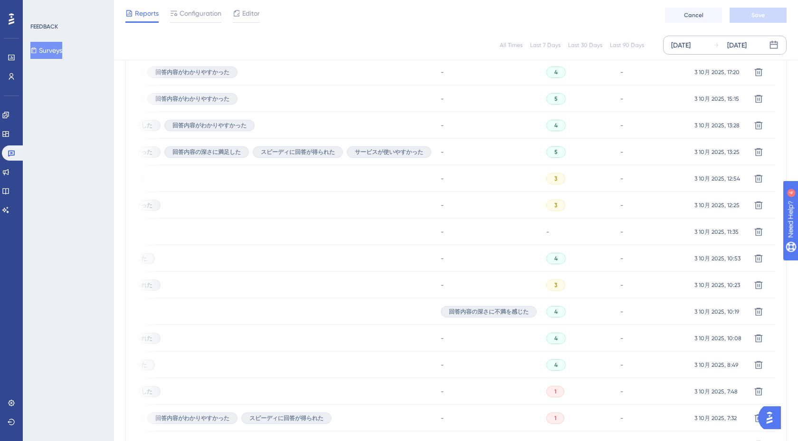
scroll to position [184, 0]
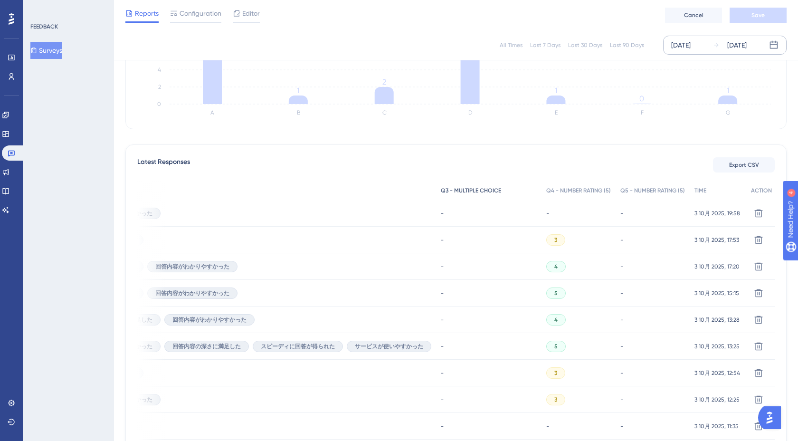
click at [465, 188] on span "Q3 - MULTIPLE CHOICE" at bounding box center [471, 191] width 60 height 8
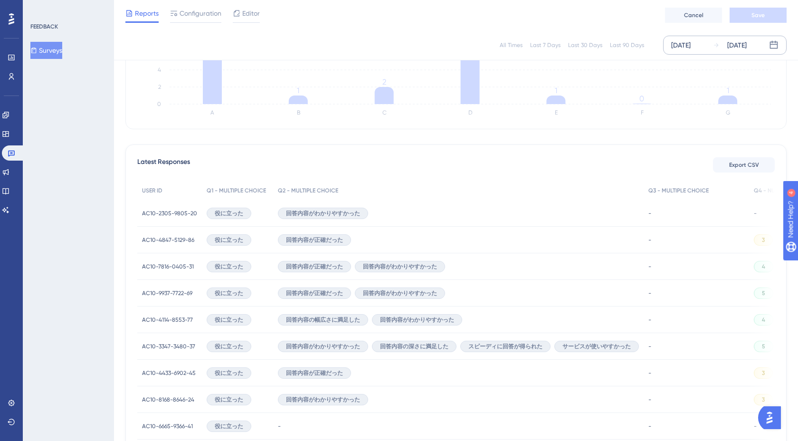
scroll to position [570, 0]
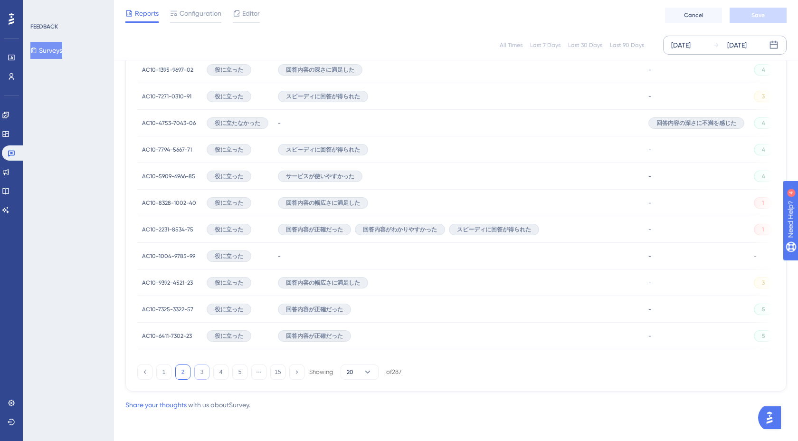
click at [198, 371] on button "3" at bounding box center [201, 371] width 15 height 15
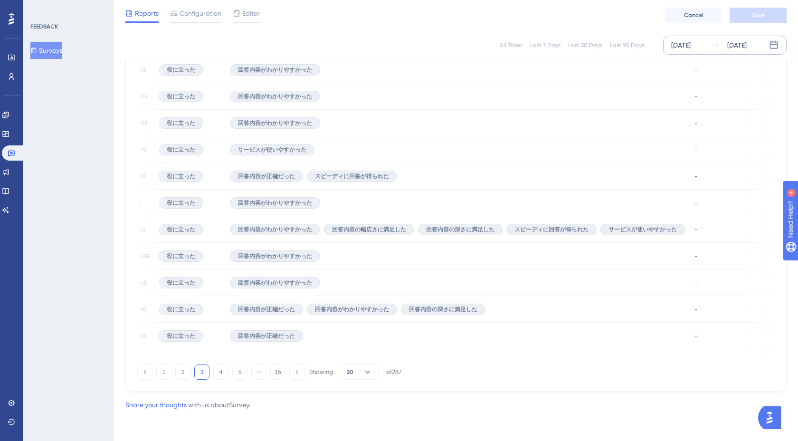
scroll to position [0, 25]
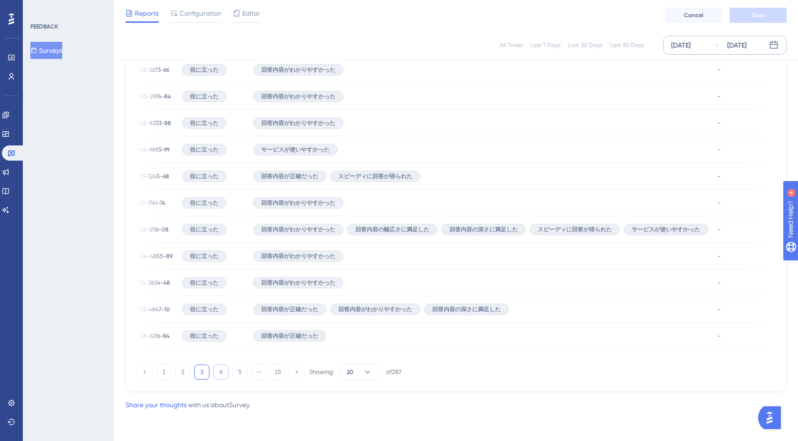
click at [218, 370] on button "4" at bounding box center [220, 371] width 15 height 15
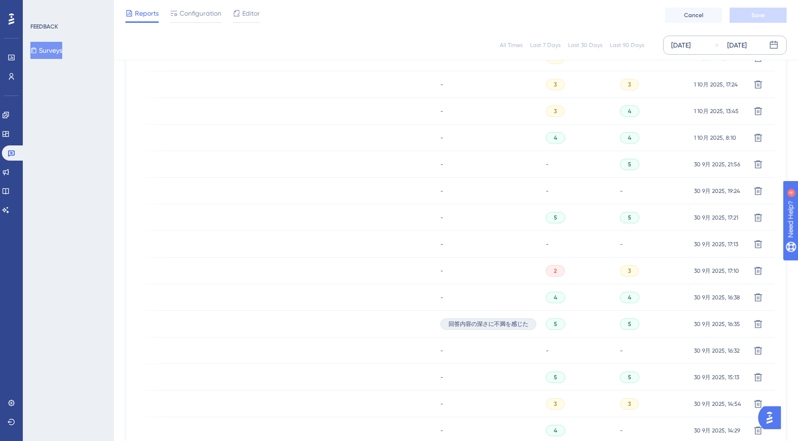
scroll to position [0, 0]
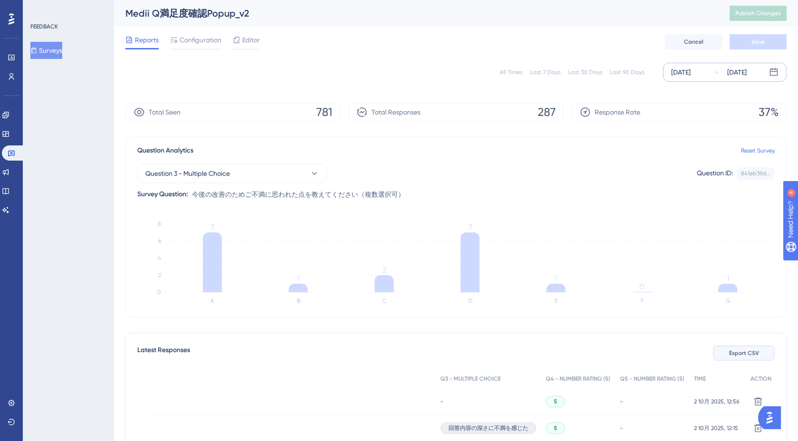
click at [743, 351] on span "Export CSV" at bounding box center [744, 353] width 30 height 8
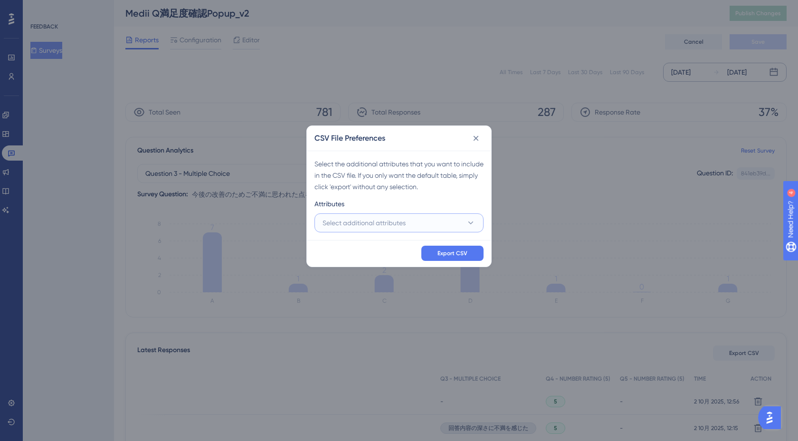
click at [425, 225] on button "Select additional attributes" at bounding box center [398, 222] width 169 height 19
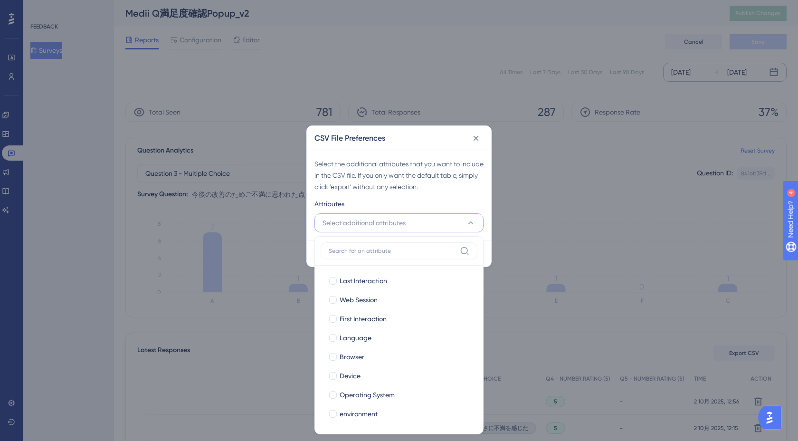
click at [406, 206] on div "Attributes" at bounding box center [398, 205] width 169 height 15
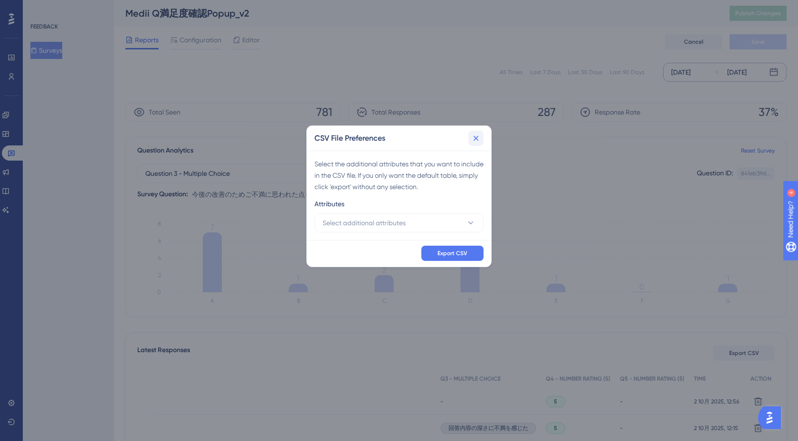
click at [477, 139] on icon at bounding box center [475, 138] width 5 height 5
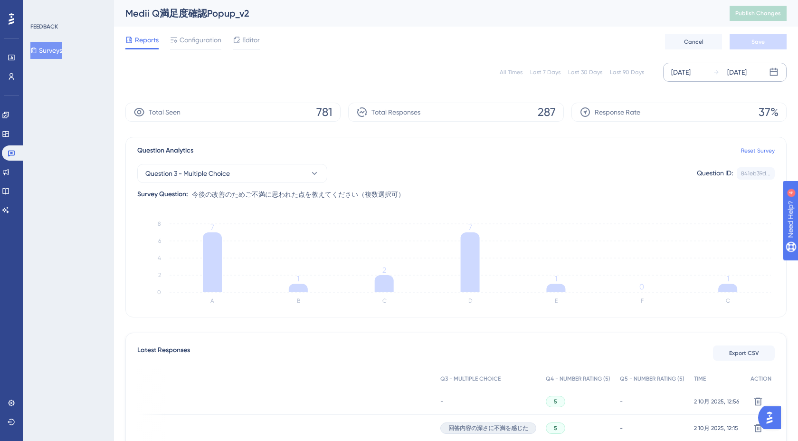
click at [317, 80] on div "All Times Last 7 Days Last 30 Days Last 90 Days [DATE] [DATE]" at bounding box center [455, 72] width 661 height 19
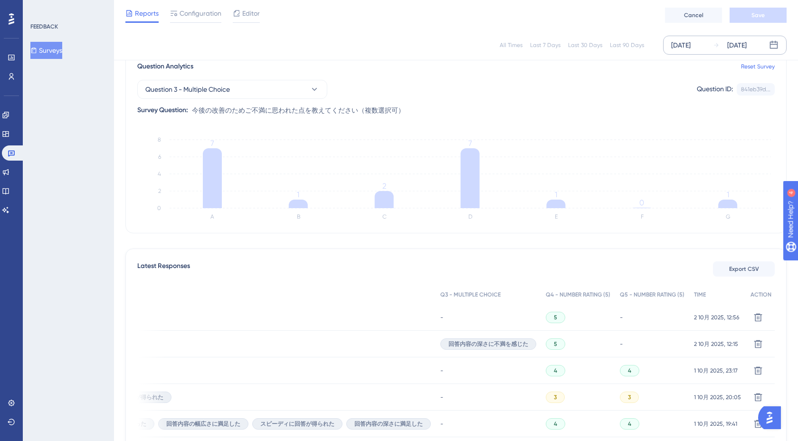
scroll to position [178, 0]
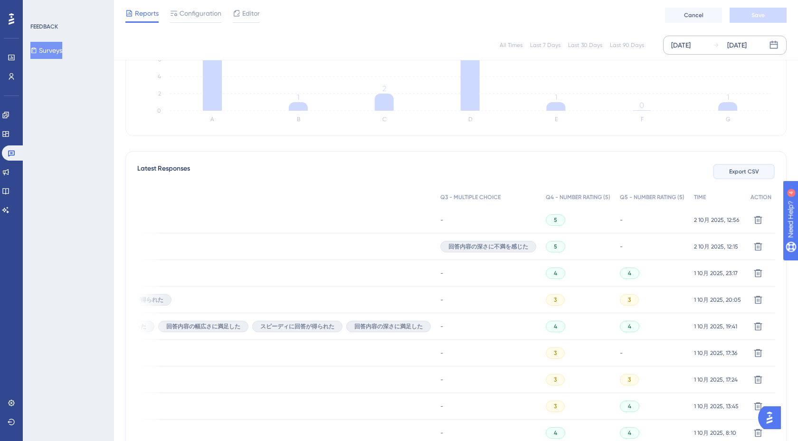
click at [748, 175] on span "Export CSV" at bounding box center [744, 172] width 30 height 8
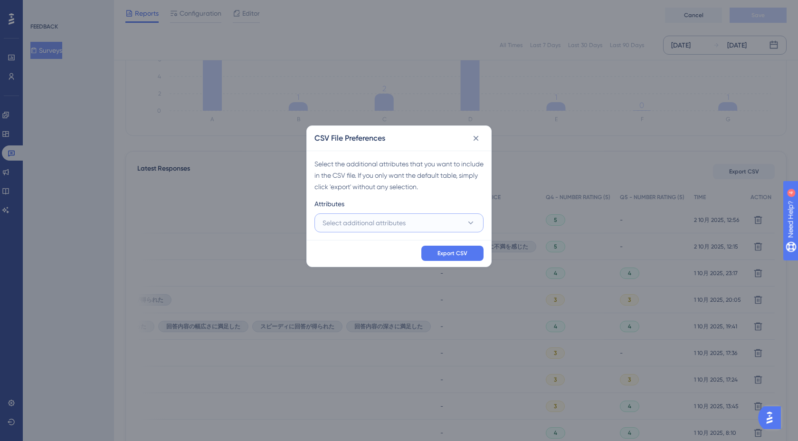
click at [426, 221] on button "Select additional attributes" at bounding box center [398, 222] width 169 height 19
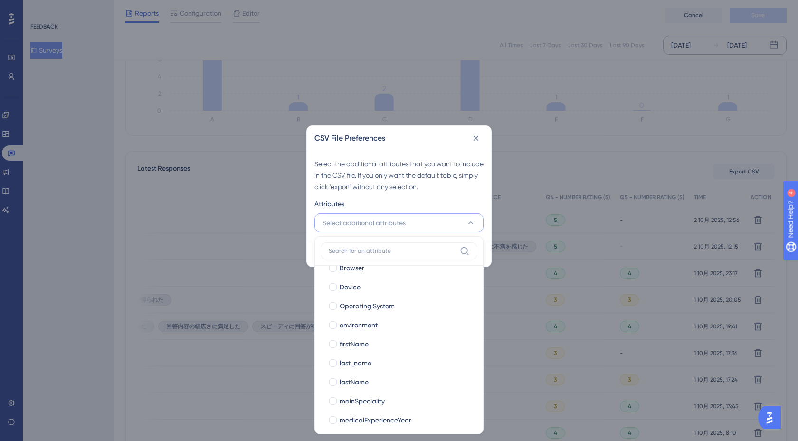
scroll to position [210, 0]
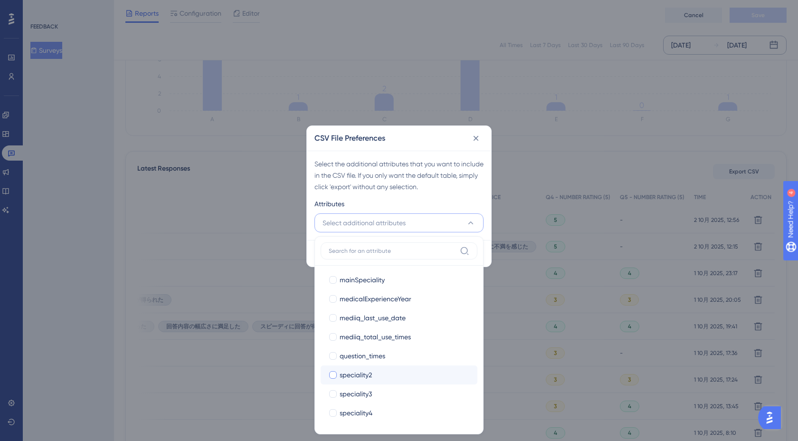
click at [333, 373] on div at bounding box center [333, 375] width 8 height 8
checkbox input "true"
click at [333, 391] on div at bounding box center [333, 394] width 8 height 8
checkbox input "true"
click at [331, 416] on div at bounding box center [333, 413] width 8 height 8
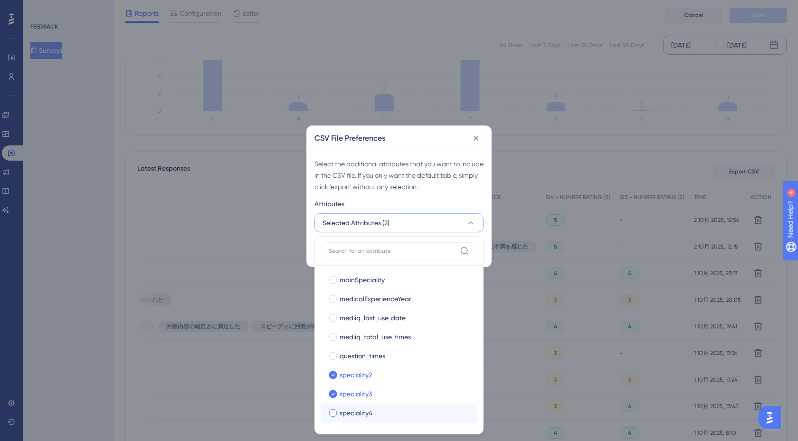
checkbox input "true"
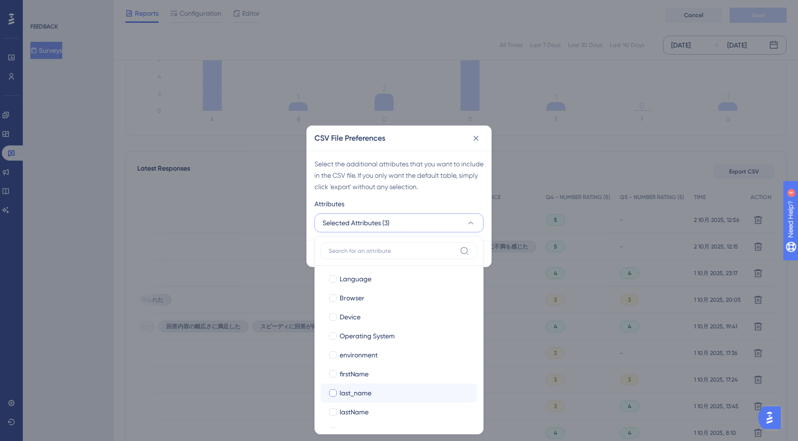
scroll to position [104, 0]
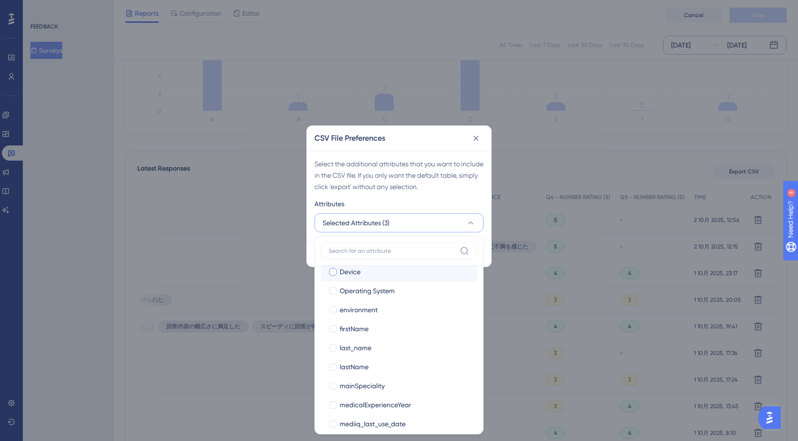
click at [331, 278] on label "[PERSON_NAME]" at bounding box center [399, 271] width 157 height 19
click at [333, 376] on input "Device" at bounding box center [333, 376] width 0 height 0
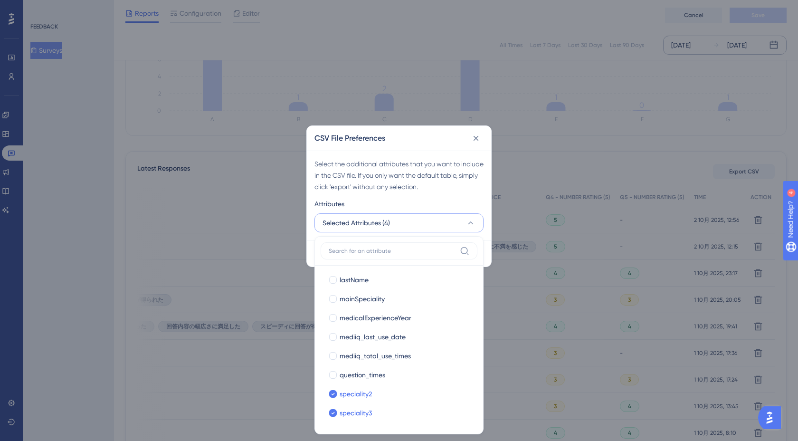
scroll to position [210, 0]
click at [332, 373] on icon at bounding box center [333, 374] width 4 height 7
checkbox input "true"
checkbox input "false"
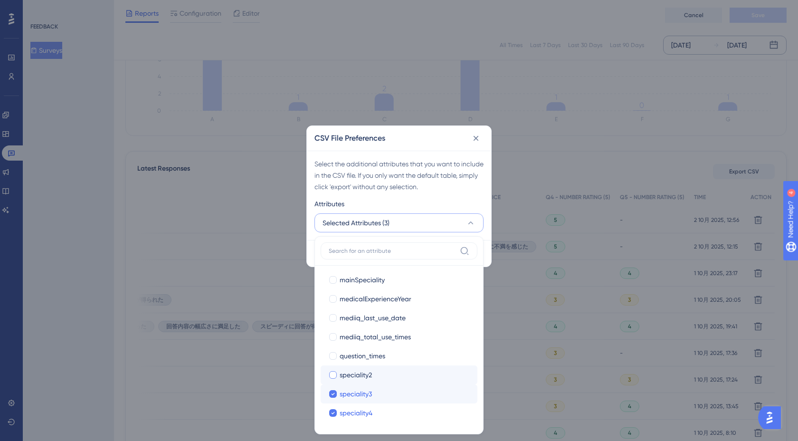
click at [332, 388] on label "speciality3 speciality3" at bounding box center [399, 393] width 157 height 19
click at [334, 408] on div at bounding box center [332, 412] width 9 height 9
checkbox input "false"
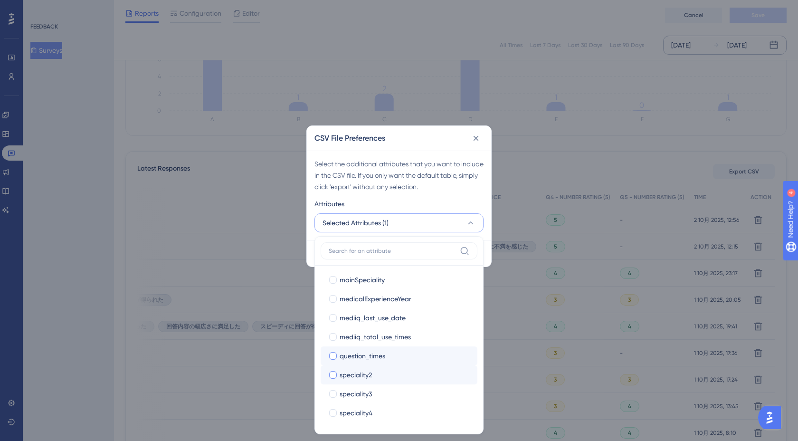
click at [342, 355] on span "question_times" at bounding box center [363, 355] width 46 height 11
checkbox input "true"
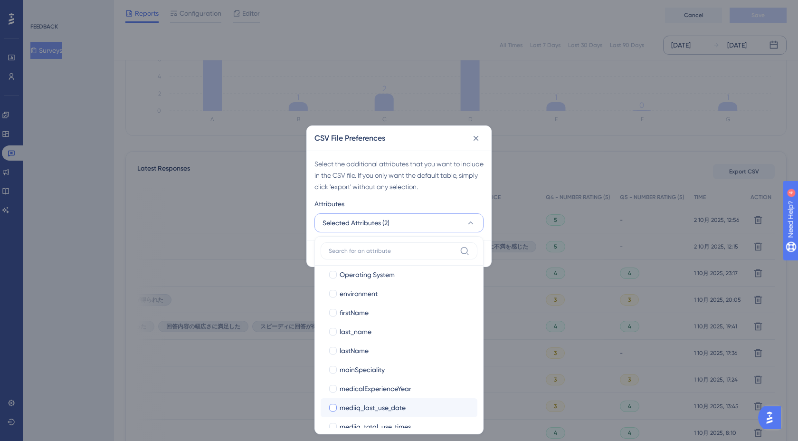
scroll to position [88, 0]
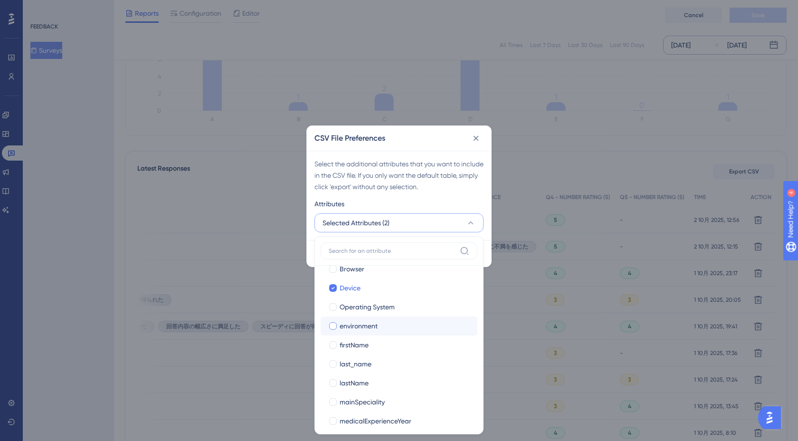
click at [350, 324] on span "environment" at bounding box center [359, 325] width 38 height 11
checkbox input "true"
click at [348, 341] on span "firstName" at bounding box center [354, 344] width 29 height 11
checkbox input "true"
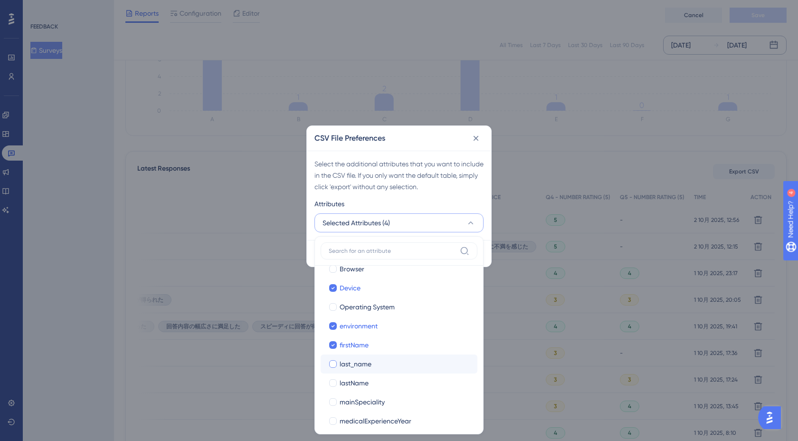
click at [348, 357] on label "last_name last_name" at bounding box center [399, 363] width 157 height 19
checkbox input "false"
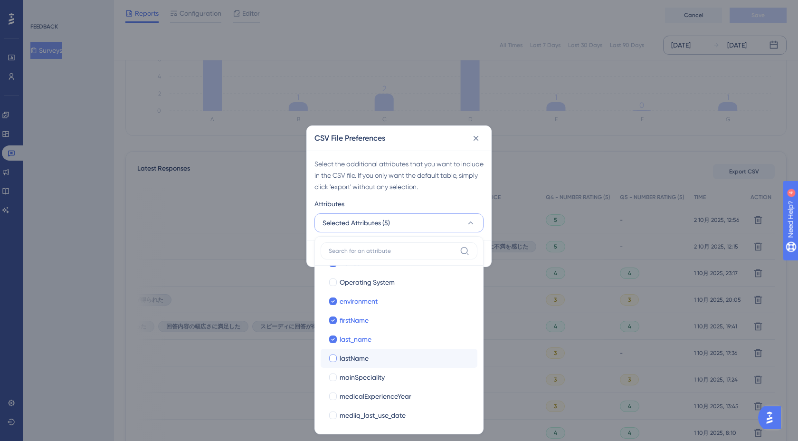
scroll to position [210, 0]
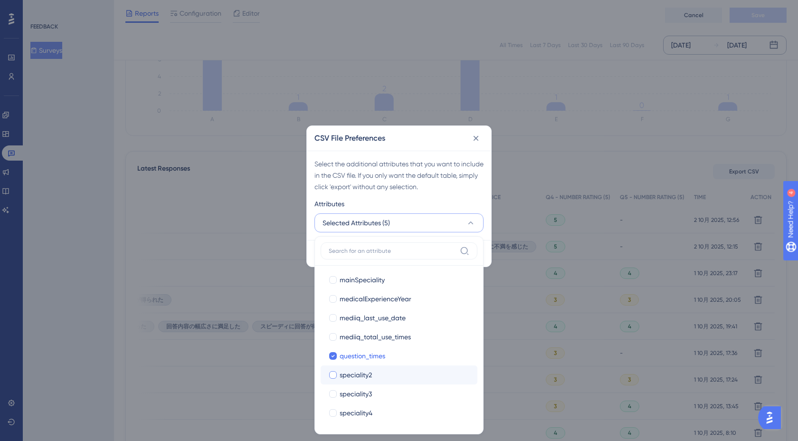
click at [410, 219] on button "Selected Attributes (5)" at bounding box center [398, 222] width 169 height 19
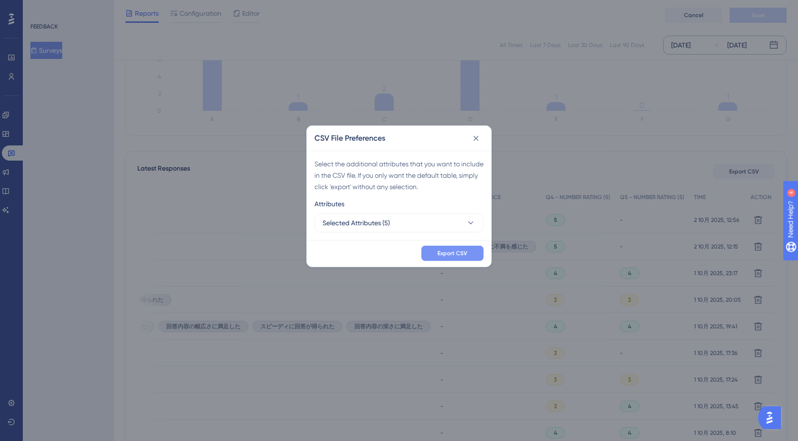
click at [447, 252] on span "Export CSV" at bounding box center [452, 253] width 30 height 8
